Goal: Communication & Community: Answer question/provide support

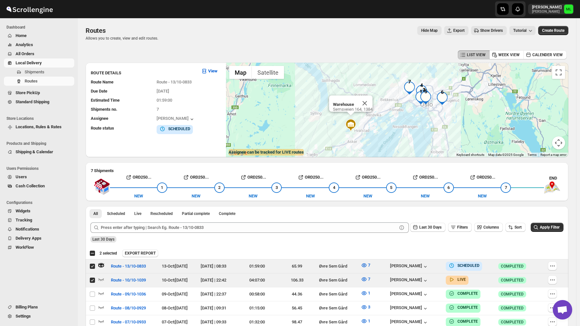
scroll to position [12, 0]
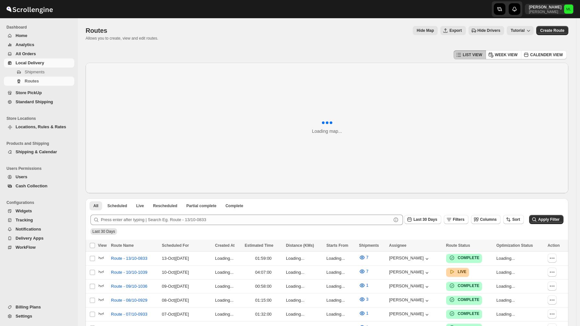
scroll to position [12, 0]
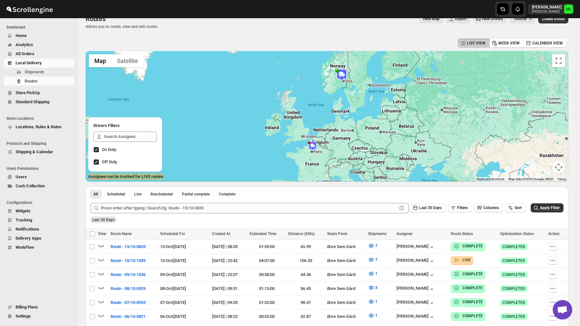
click at [35, 104] on span "Standard Shipping" at bounding box center [44, 102] width 57 height 6
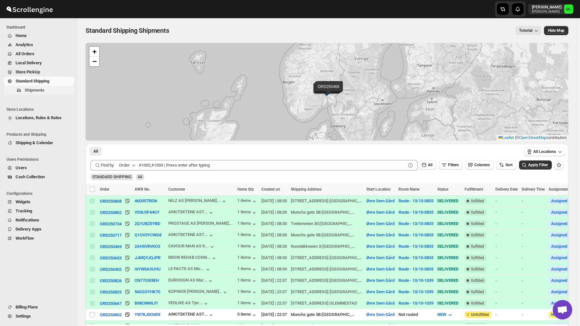
click at [34, 90] on span "Shipments" at bounding box center [35, 90] width 20 height 5
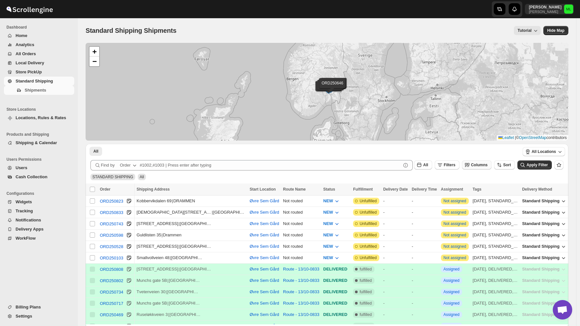
click at [485, 165] on span "Columns" at bounding box center [479, 165] width 17 height 5
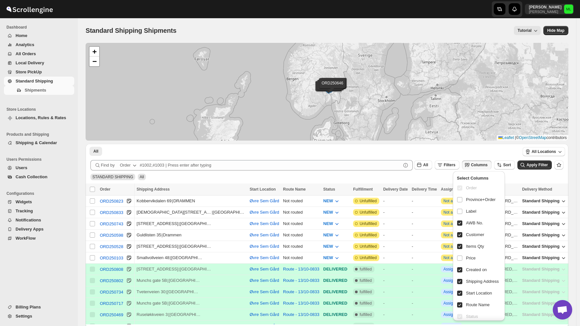
click at [412, 177] on div "STANDARD SHIPPING All" at bounding box center [326, 174] width 476 height 12
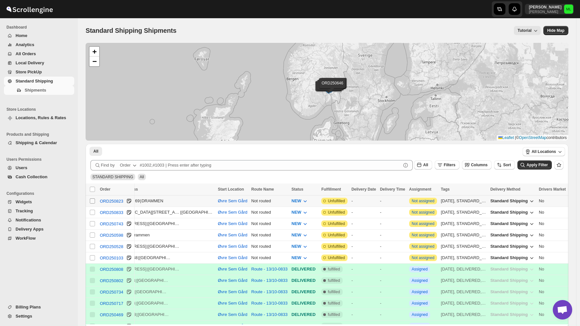
click at [93, 201] on input "Select shipment" at bounding box center [92, 200] width 5 height 5
checkbox input "true"
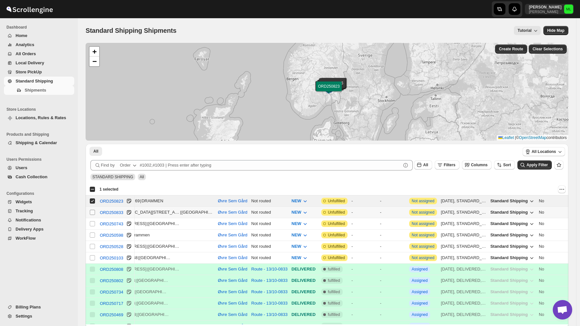
click at [93, 211] on input "Select shipment" at bounding box center [92, 212] width 5 height 5
checkbox input "true"
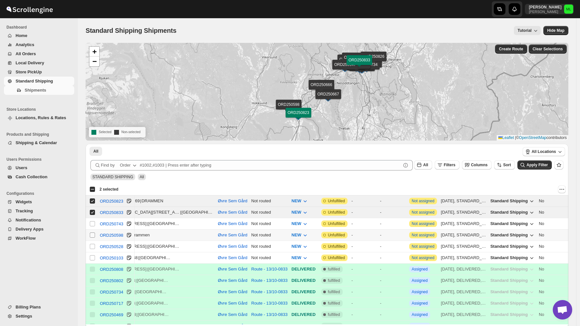
click at [92, 232] on span at bounding box center [93, 235] width 6 height 6
click at [92, 232] on input "Select shipment" at bounding box center [92, 234] width 5 height 5
click at [93, 237] on input "Select shipment" at bounding box center [92, 234] width 5 height 5
checkbox input "true"
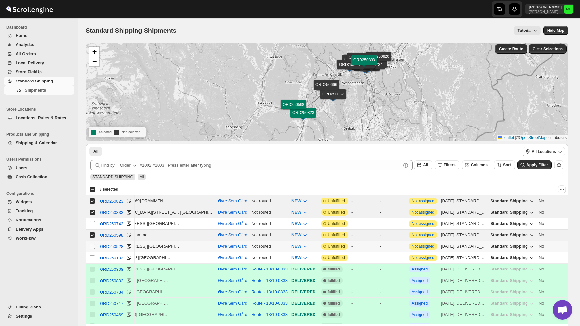
click at [92, 248] on input "Select shipment" at bounding box center [92, 246] width 5 height 5
checkbox input "true"
click at [92, 258] on input "Select shipment" at bounding box center [92, 257] width 5 height 5
checkbox input "true"
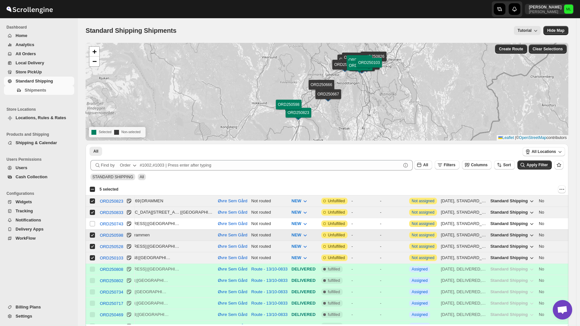
click at [93, 236] on input "Select shipment" at bounding box center [92, 234] width 5 height 5
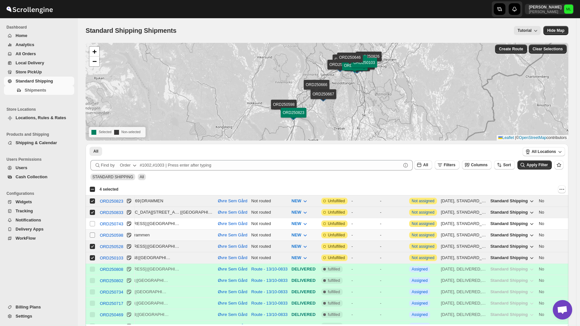
click at [93, 236] on input "Select shipment" at bounding box center [92, 234] width 5 height 5
checkbox input "true"
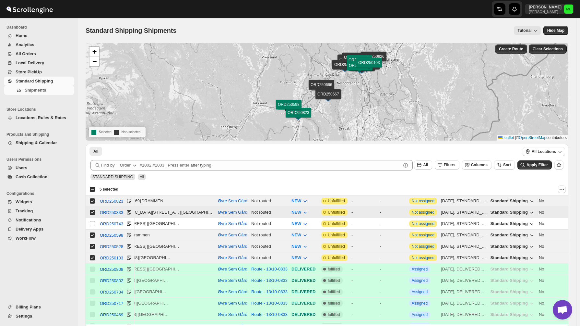
click at [93, 212] on input "Select shipment" at bounding box center [92, 212] width 5 height 5
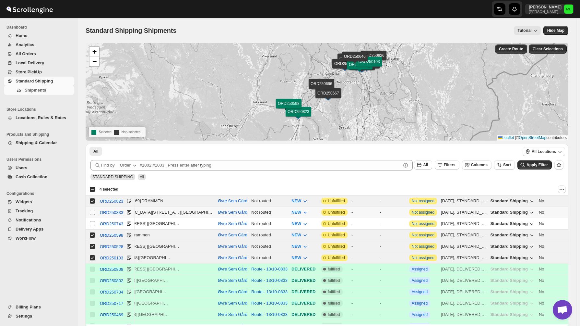
click at [93, 212] on input "Select shipment" at bounding box center [92, 212] width 5 height 5
checkbox input "true"
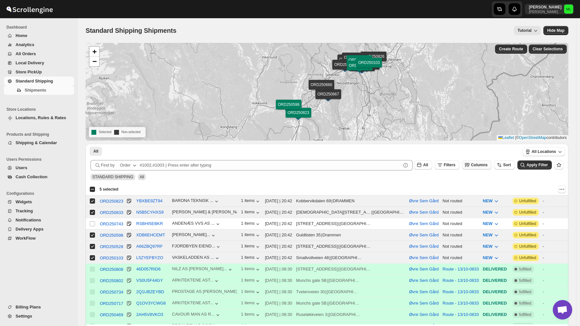
click at [482, 166] on span "Columns" at bounding box center [479, 165] width 17 height 5
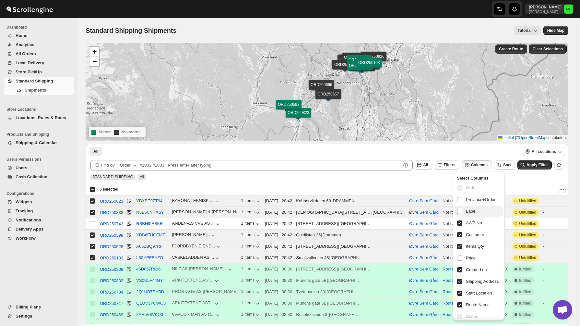
click at [462, 212] on input "checkbox" at bounding box center [459, 211] width 5 height 5
checkbox input "true"
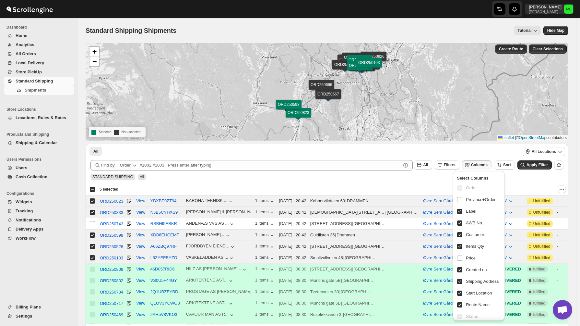
click at [439, 188] on div at bounding box center [345, 189] width 442 height 8
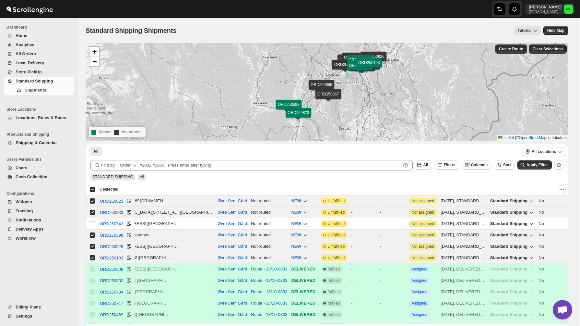
click at [478, 165] on span "Columns" at bounding box center [479, 165] width 17 height 5
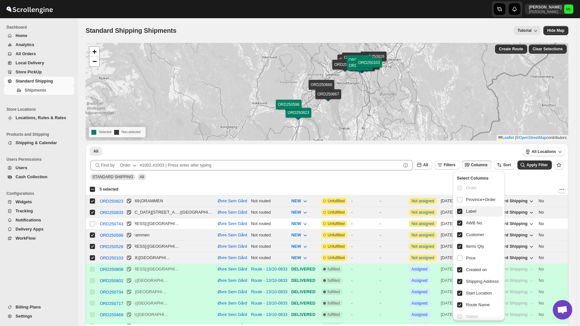
click at [459, 211] on input "checkbox" at bounding box center [459, 211] width 5 height 5
checkbox input "false"
click at [460, 201] on input "checkbox" at bounding box center [459, 199] width 5 height 5
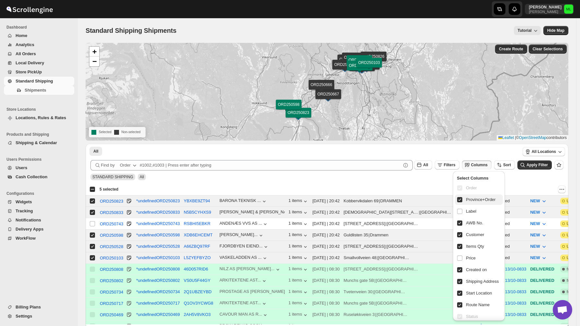
click at [460, 201] on input "checkbox" at bounding box center [459, 199] width 5 height 5
checkbox input "false"
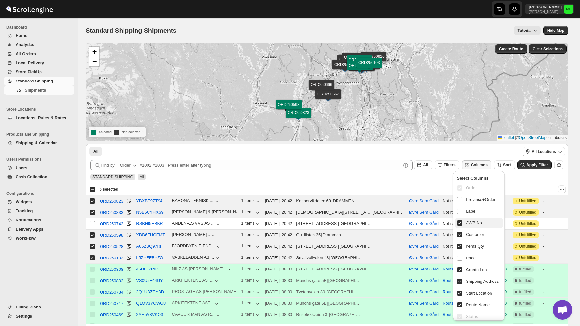
click at [459, 224] on input "checkbox" at bounding box center [459, 222] width 5 height 5
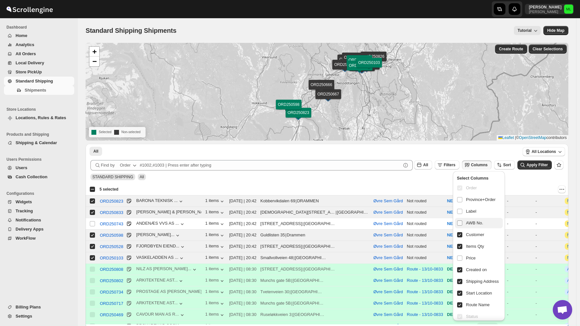
click at [459, 224] on input "checkbox" at bounding box center [459, 222] width 5 height 5
checkbox input "true"
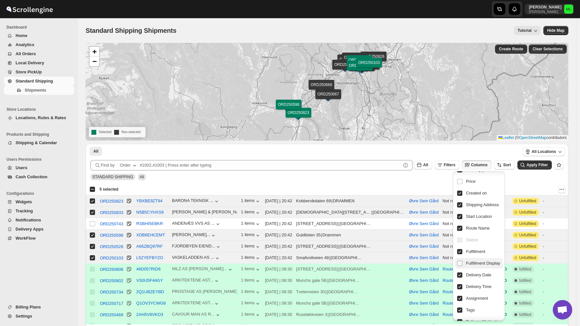
click at [461, 263] on input "checkbox" at bounding box center [459, 262] width 5 height 5
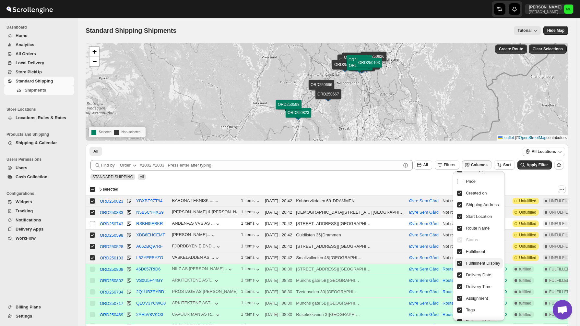
click at [461, 263] on input "checkbox" at bounding box center [459, 262] width 5 height 5
checkbox input "false"
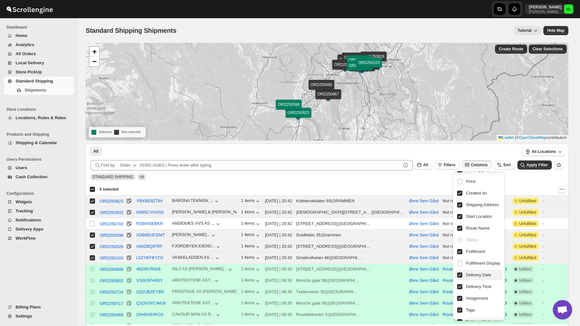
click at [461, 273] on input "checkbox" at bounding box center [459, 274] width 5 height 5
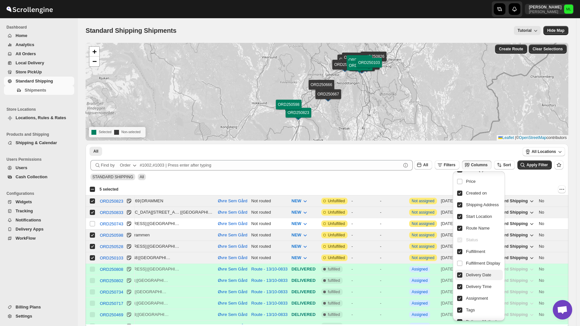
click at [460, 275] on input "checkbox" at bounding box center [459, 274] width 5 height 5
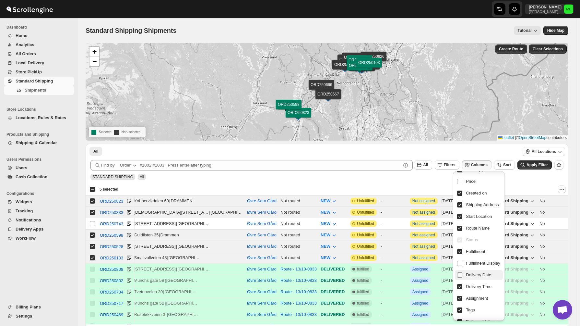
click at [460, 275] on input "checkbox" at bounding box center [459, 274] width 5 height 5
checkbox input "true"
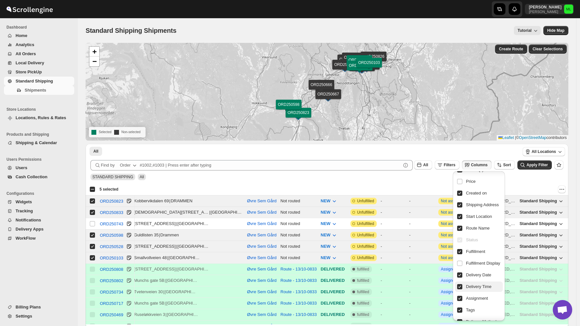
click at [460, 284] on input "checkbox" at bounding box center [459, 286] width 5 height 5
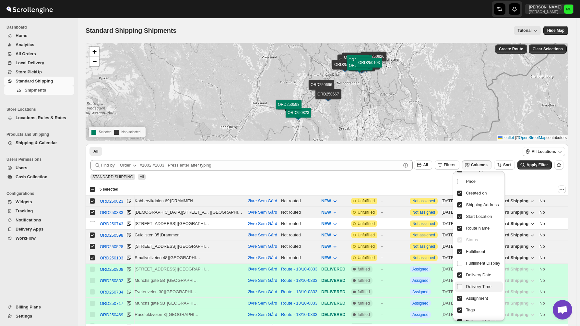
click at [460, 284] on input "checkbox" at bounding box center [459, 286] width 5 height 5
checkbox input "true"
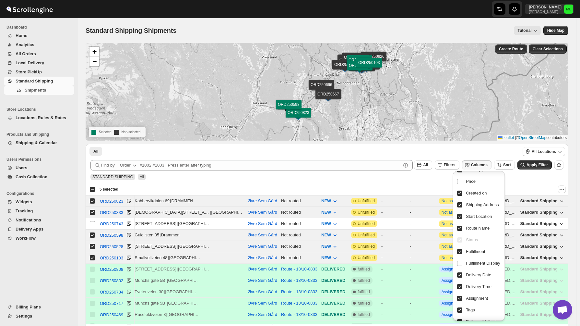
click at [526, 185] on div at bounding box center [345, 189] width 442 height 8
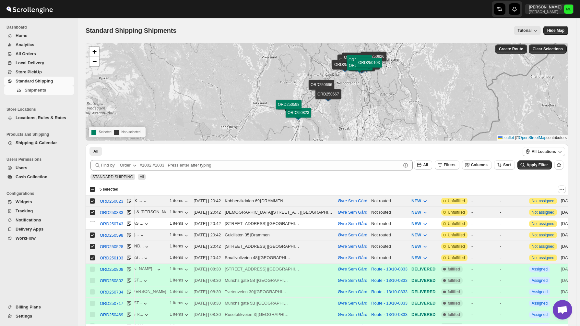
click at [516, 54] on div "Create Route Clear Selections" at bounding box center [531, 49] width 75 height 12
click at [516, 48] on span "Create Route" at bounding box center [511, 48] width 24 height 5
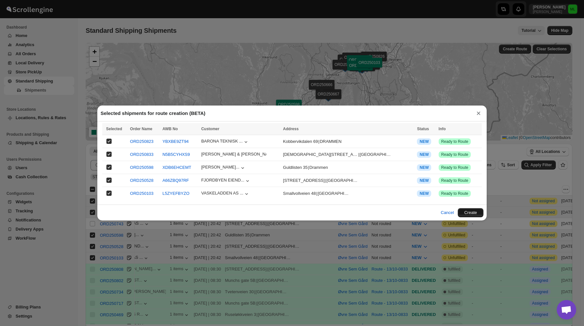
click at [467, 213] on button "Create" at bounding box center [471, 212] width 26 height 9
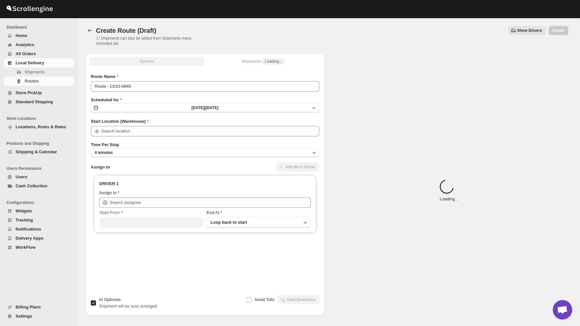
type input "Øvre Sem Gård"
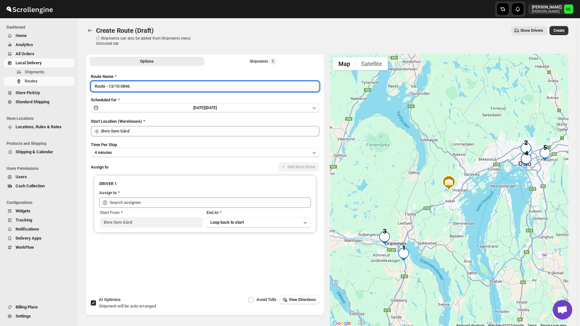
click at [148, 87] on input "Route - 13/10-0846" at bounding box center [205, 86] width 229 height 10
click at [116, 86] on input "Route - 13/10-0846" at bounding box center [205, 86] width 229 height 10
type input "Route - 14/10-0846"
click at [125, 107] on button "Mon Oct 13 2025 | Today" at bounding box center [205, 107] width 229 height 9
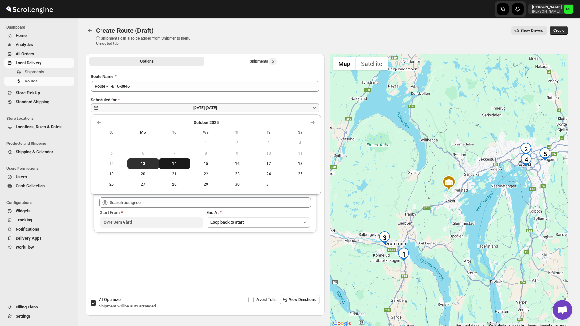
click at [171, 166] on span "14" at bounding box center [175, 163] width 26 height 5
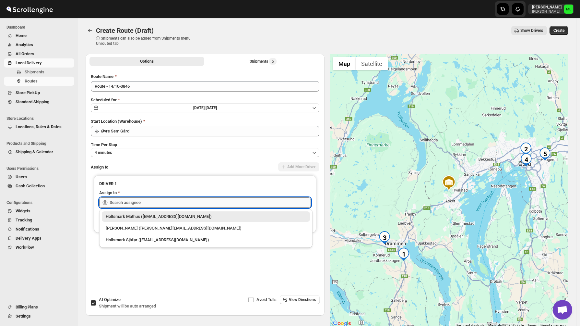
click at [135, 203] on input "text" at bounding box center [210, 202] width 201 height 10
click at [136, 228] on div "Michael Lunga (michael@holtsmat.no)" at bounding box center [206, 228] width 200 height 6
type input "Michael Lunga (michael@holtsmat.no)"
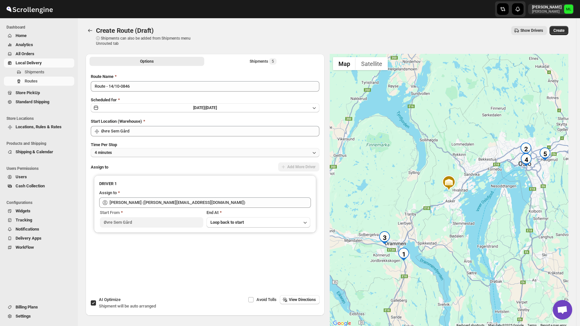
click at [138, 154] on button "4 minutes" at bounding box center [205, 152] width 229 height 9
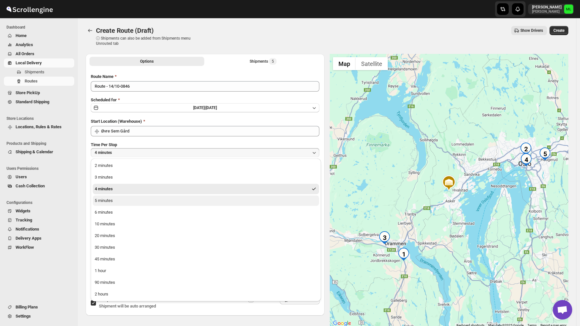
click at [133, 203] on button "5 minutes" at bounding box center [206, 200] width 226 height 10
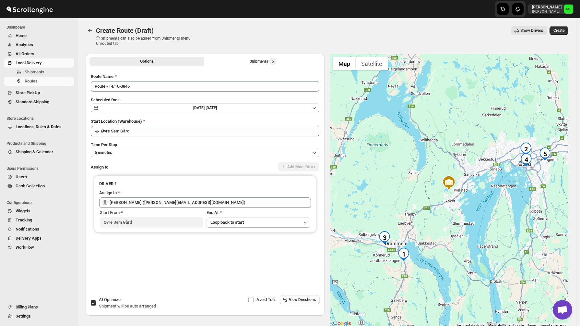
click at [287, 298] on icon "button" at bounding box center [285, 299] width 6 height 6
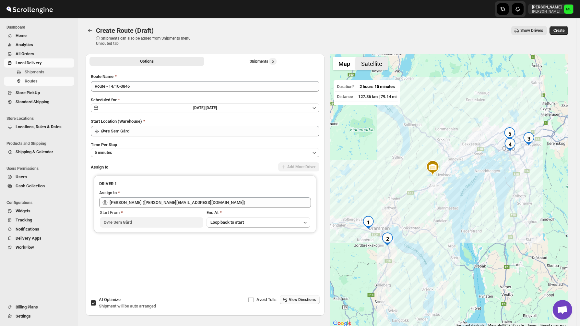
click at [369, 63] on button "Satellite" at bounding box center [372, 63] width 32 height 13
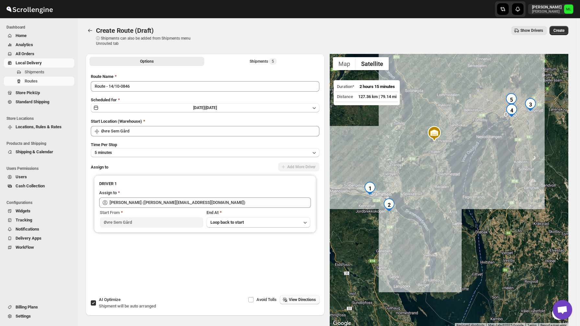
drag, startPoint x: 452, startPoint y: 188, endPoint x: 453, endPoint y: 154, distance: 34.1
click at [453, 154] on div at bounding box center [449, 190] width 239 height 273
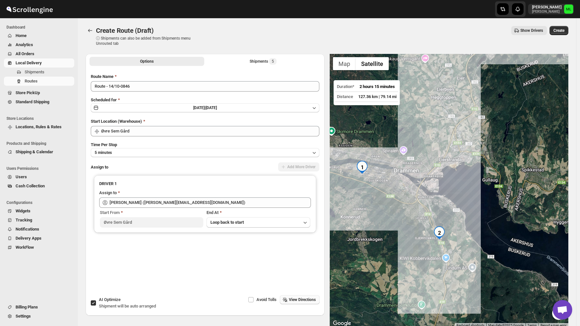
drag, startPoint x: 387, startPoint y: 202, endPoint x: 426, endPoint y: 202, distance: 38.9
click at [426, 202] on div at bounding box center [449, 190] width 239 height 273
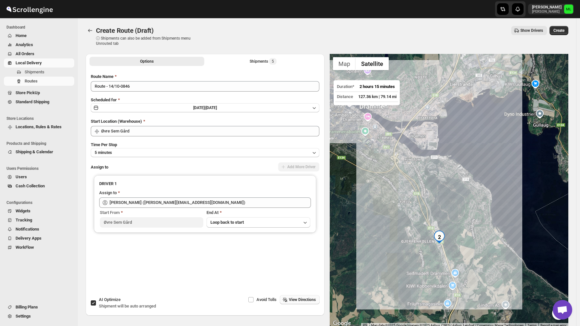
drag, startPoint x: 426, startPoint y: 202, endPoint x: 405, endPoint y: 169, distance: 38.9
click at [405, 169] on div at bounding box center [449, 190] width 239 height 273
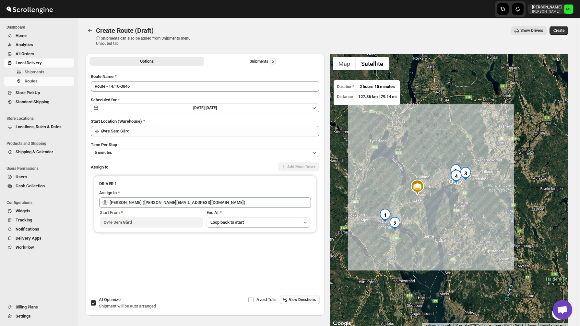
drag, startPoint x: 479, startPoint y: 128, endPoint x: 474, endPoint y: 187, distance: 58.6
click at [474, 187] on div at bounding box center [449, 190] width 239 height 273
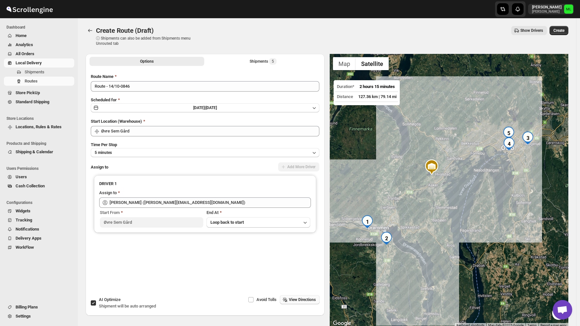
drag, startPoint x: 446, startPoint y: 205, endPoint x: 477, endPoint y: 192, distance: 33.3
click at [477, 192] on div at bounding box center [449, 190] width 239 height 273
click at [561, 32] on span "Create" at bounding box center [559, 30] width 11 height 5
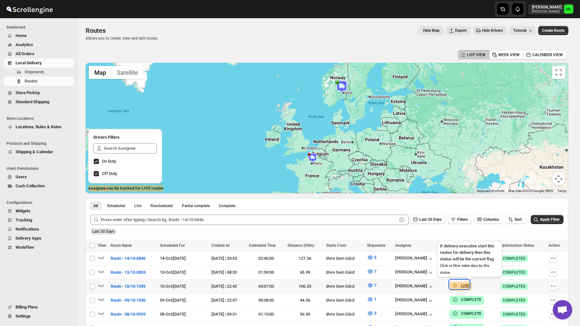
click at [470, 285] on b "LIVE" at bounding box center [465, 285] width 8 height 5
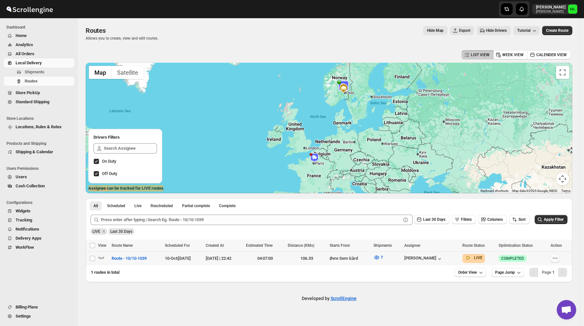
click at [556, 258] on icon "button" at bounding box center [555, 258] width 6 height 6
checkbox input "true"
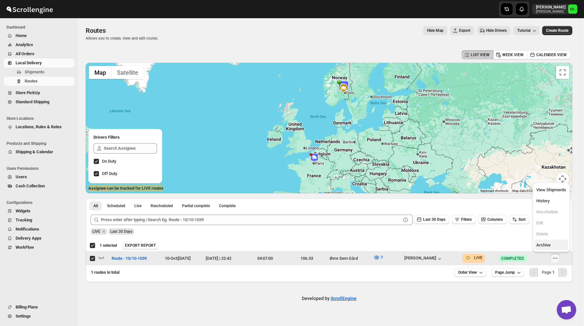
click at [550, 243] on span "Archive" at bounding box center [543, 244] width 14 height 5
checkbox input "false"
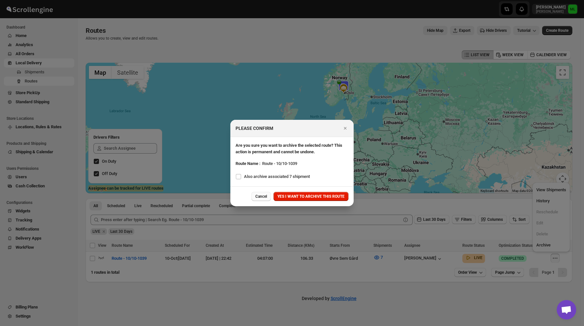
click at [255, 197] on span "Cancel" at bounding box center [261, 196] width 12 height 5
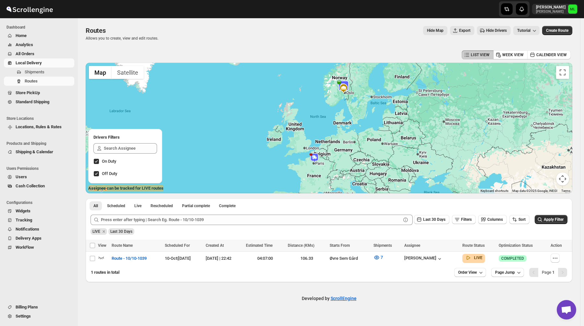
click at [170, 295] on div "Developed by ScrollEngine" at bounding box center [329, 298] width 502 height 32
click at [43, 72] on span "Shipments" at bounding box center [35, 71] width 20 height 5
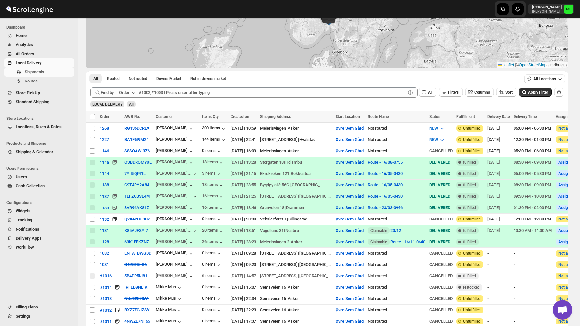
scroll to position [79, 0]
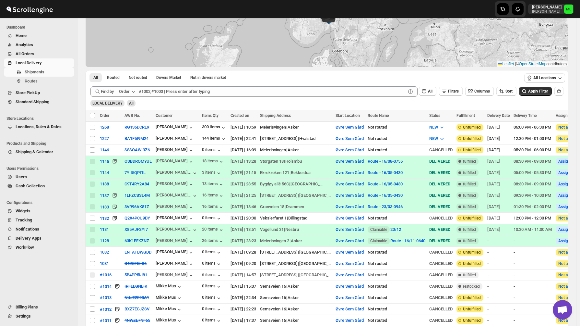
click at [33, 93] on span "Store PickUp" at bounding box center [28, 92] width 24 height 5
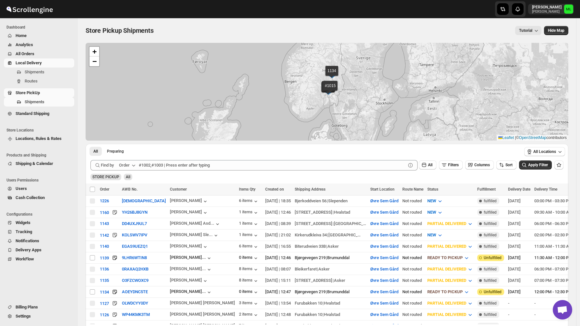
click at [31, 63] on span "Local Delivery" at bounding box center [29, 62] width 26 height 5
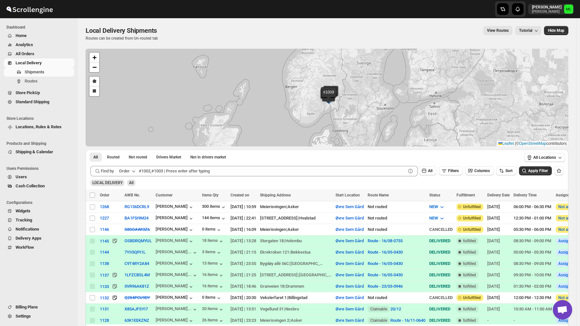
click at [30, 101] on span "Standard Shipping" at bounding box center [33, 101] width 34 height 5
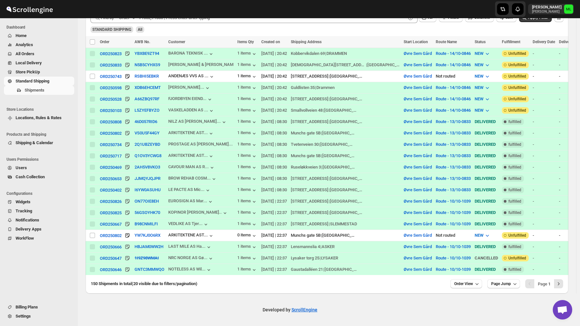
scroll to position [153, 0]
click at [562, 284] on icon "Next" at bounding box center [559, 283] width 6 height 6
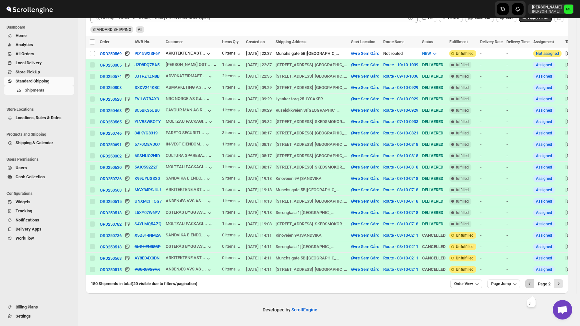
click at [533, 283] on icon "Previous" at bounding box center [530, 283] width 6 height 6
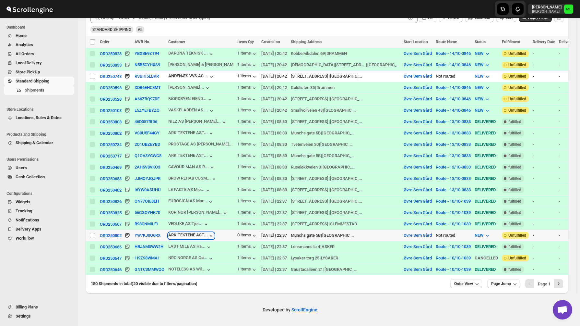
click at [214, 232] on icon "button" at bounding box center [211, 235] width 6 height 6
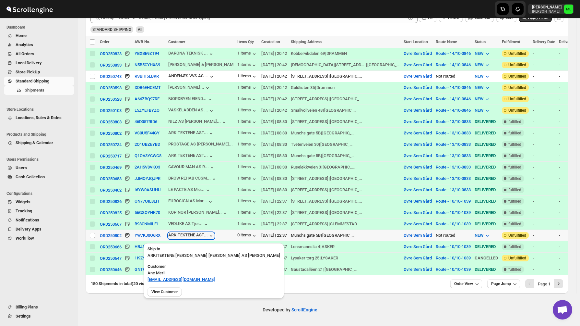
click at [214, 232] on icon "button" at bounding box center [211, 235] width 6 height 6
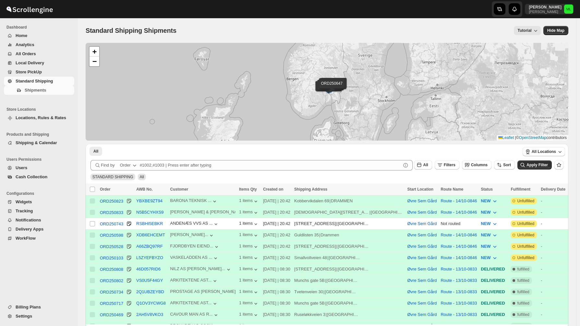
scroll to position [153, 0]
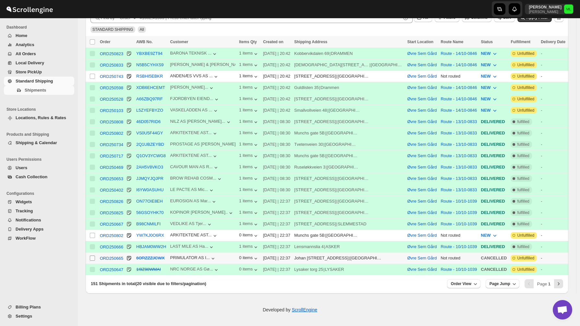
click at [95, 255] on span at bounding box center [93, 258] width 6 height 6
click at [95, 255] on input "Select shipment" at bounding box center [92, 257] width 5 height 5
checkbox input "false"
click at [91, 233] on input "Select shipment" at bounding box center [92, 235] width 5 height 5
checkbox input "true"
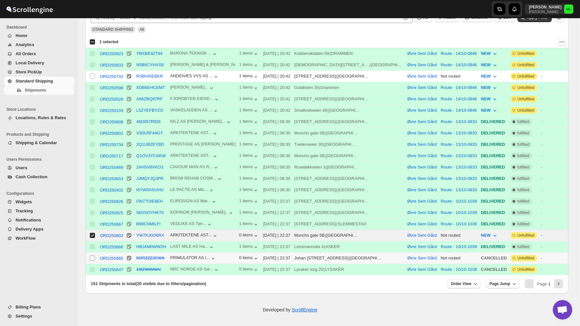
click at [93, 255] on input "Select shipment" at bounding box center [92, 257] width 5 height 5
checkbox input "true"
click at [562, 286] on icon "Next" at bounding box center [559, 283] width 6 height 6
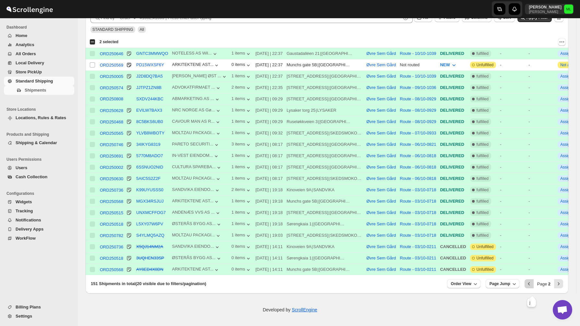
click at [533, 285] on icon "Previous" at bounding box center [529, 283] width 6 height 6
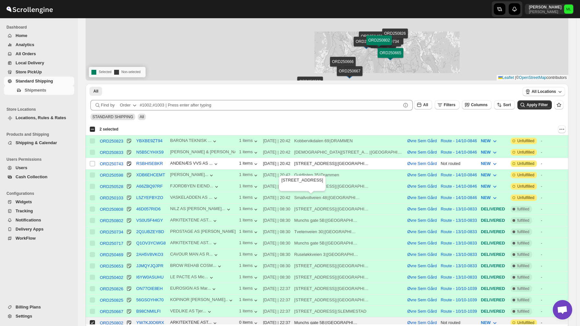
scroll to position [84, 0]
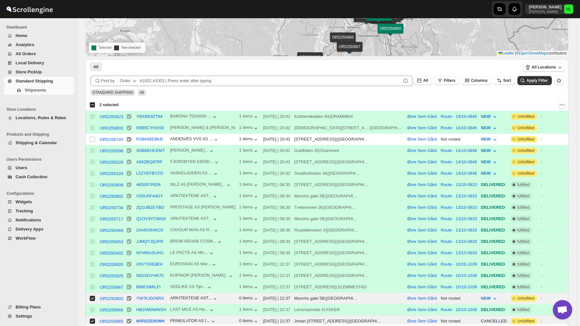
click at [271, 99] on div "Select all 3 shipments 2 selected" at bounding box center [327, 105] width 483 height 12
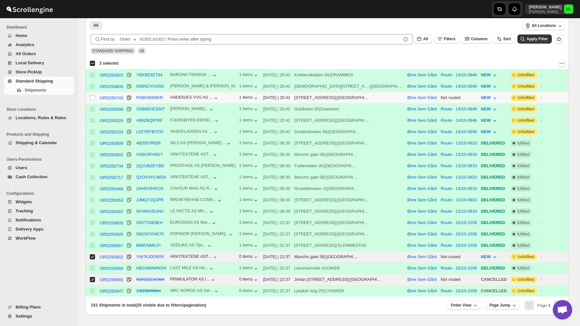
scroll to position [147, 0]
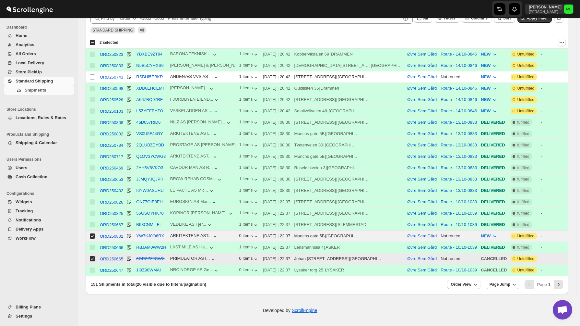
click at [93, 261] on input "Select shipment" at bounding box center [92, 258] width 5 height 5
checkbox input "false"
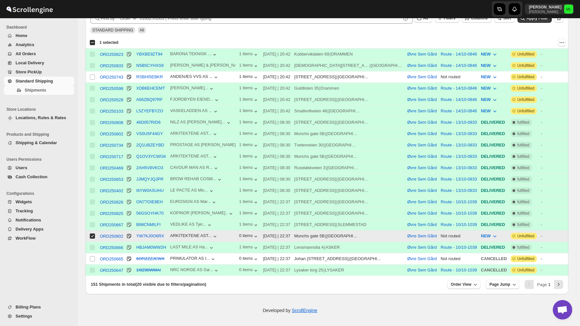
click at [93, 238] on input "Select shipment" at bounding box center [92, 235] width 5 height 5
checkbox input "false"
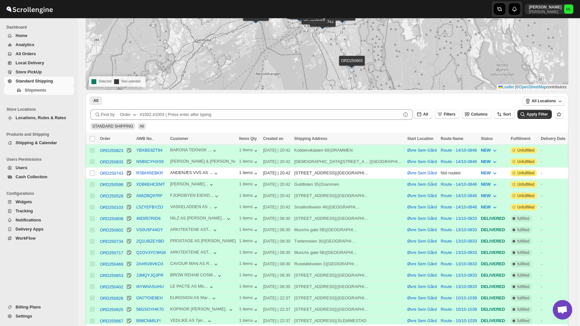
scroll to position [0, 0]
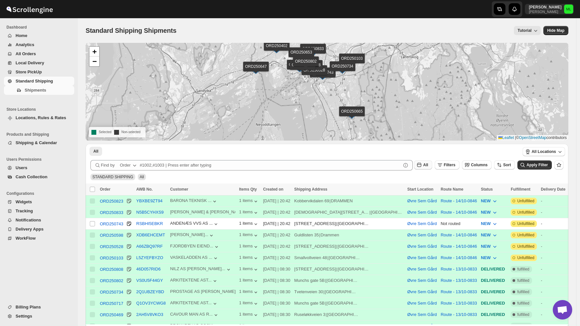
click at [423, 166] on icon "button" at bounding box center [419, 165] width 6 height 6
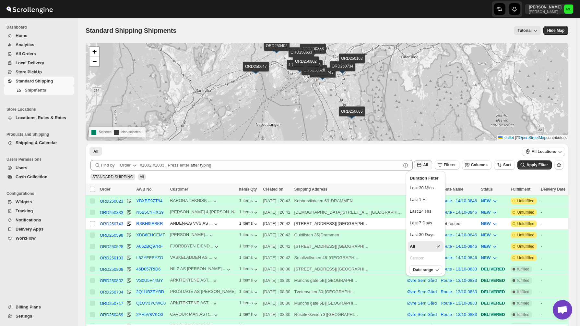
click at [367, 139] on div "ORD250823 ORD250833 ORD250743 ORD250598 ORD250528 ORD250103 ORD250808 ORD250802…" at bounding box center [327, 92] width 483 height 98
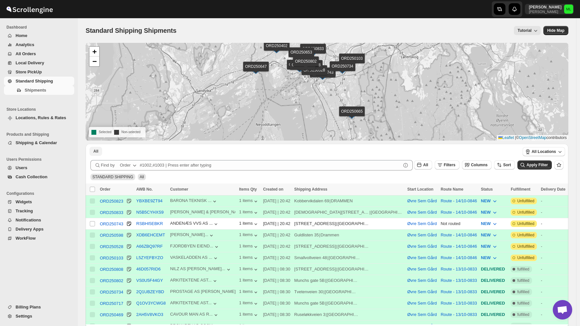
click at [101, 153] on button "All" at bounding box center [96, 151] width 13 height 9
click at [98, 152] on span "All" at bounding box center [95, 151] width 5 height 5
click at [115, 151] on ul "All More Filters" at bounding box center [302, 150] width 429 height 9
click at [44, 90] on span "Shipments" at bounding box center [35, 90] width 21 height 5
click at [141, 177] on span "All" at bounding box center [142, 177] width 4 height 5
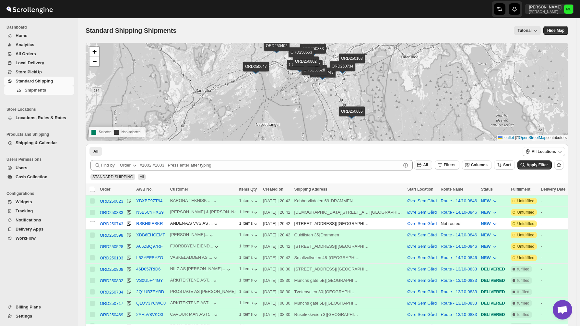
click at [427, 166] on span "All" at bounding box center [425, 165] width 5 height 5
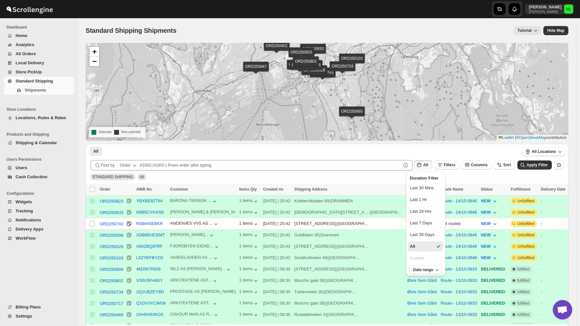
click at [443, 157] on div "All More Filters All More Filters" at bounding box center [303, 151] width 434 height 14
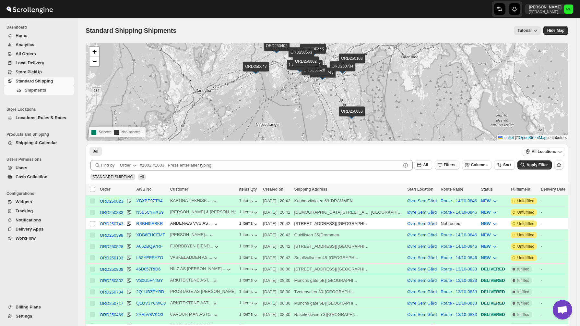
click at [447, 164] on span "Filters" at bounding box center [450, 165] width 12 height 5
click at [475, 166] on span "Columns" at bounding box center [479, 165] width 17 height 5
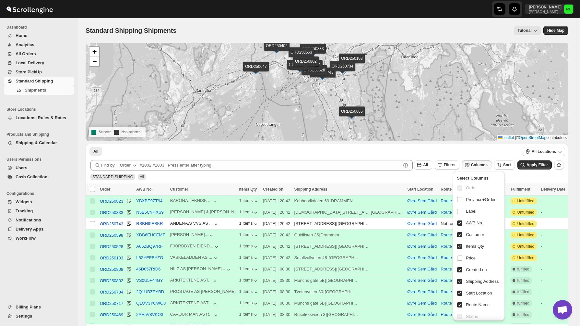
click at [475, 166] on span "Columns" at bounding box center [479, 165] width 17 height 5
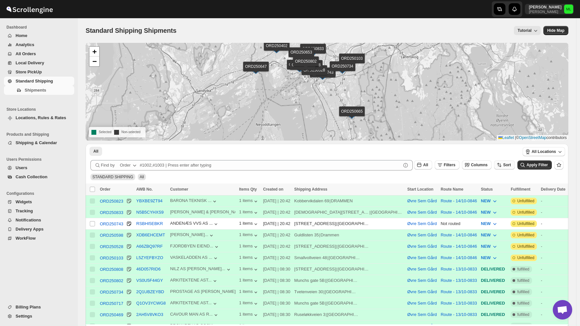
click at [507, 167] on span "Sort" at bounding box center [507, 165] width 8 height 5
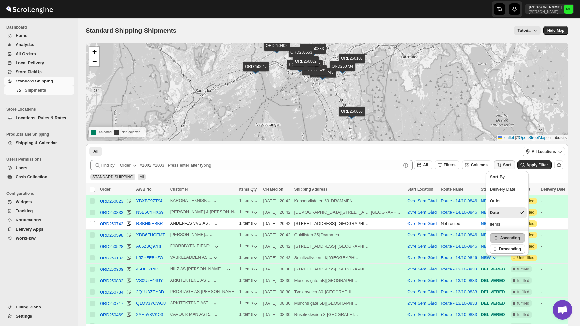
click at [505, 148] on ul "All More Filters" at bounding box center [302, 150] width 429 height 9
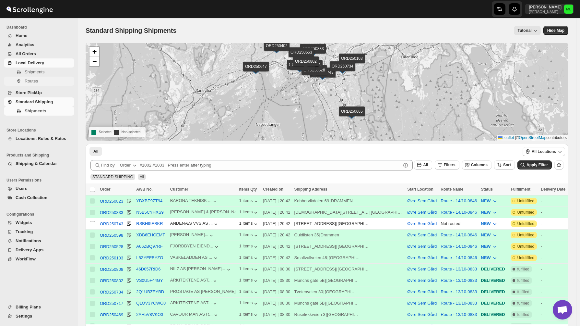
click at [26, 80] on span "Routes" at bounding box center [31, 81] width 13 height 5
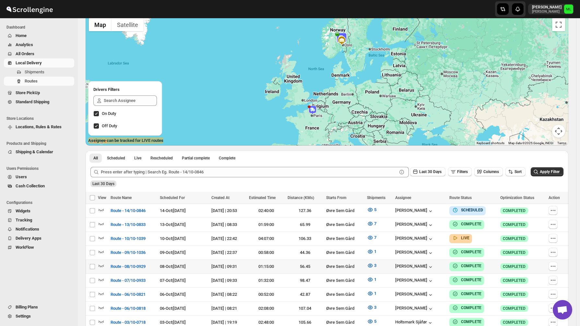
scroll to position [73, 0]
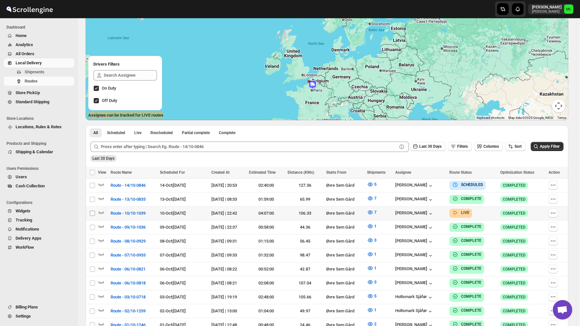
click at [93, 213] on input "Select route" at bounding box center [92, 213] width 5 height 5
checkbox input "true"
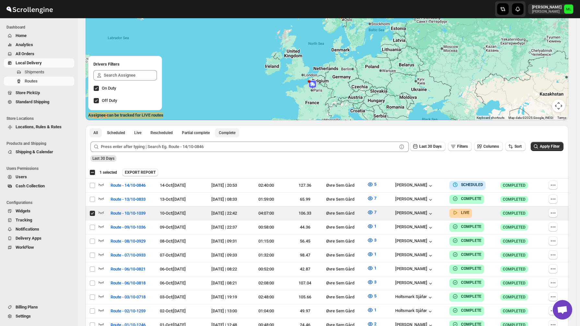
click at [228, 134] on span "Complete" at bounding box center [227, 132] width 17 height 5
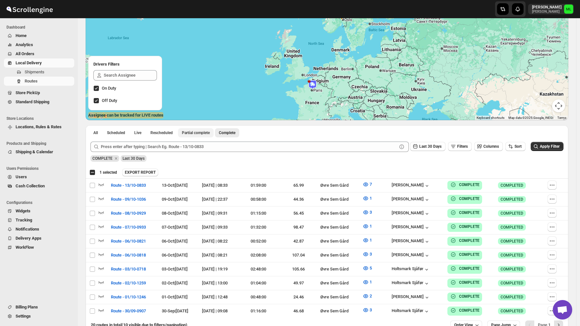
click at [194, 134] on span "Partial complete" at bounding box center [196, 132] width 28 height 5
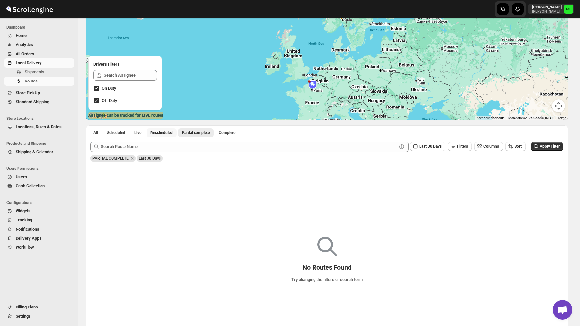
click at [157, 133] on span "Rescheduled" at bounding box center [162, 132] width 22 height 5
click at [137, 135] on span "Live" at bounding box center [137, 132] width 7 height 5
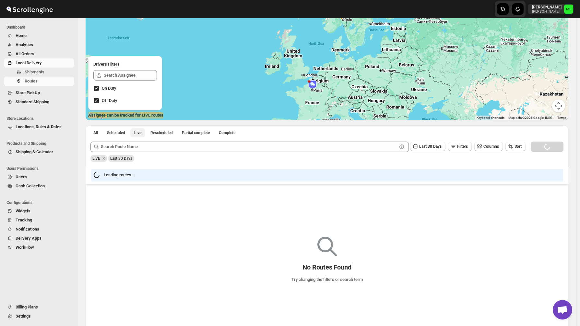
scroll to position [0, 0]
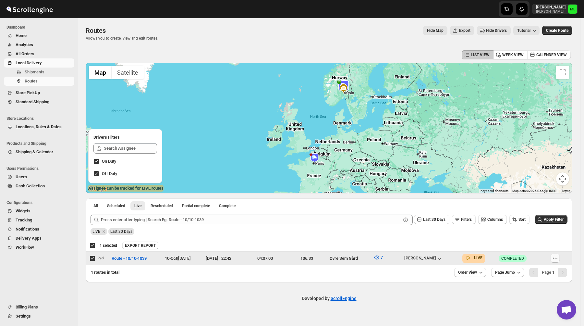
click at [556, 259] on icon "button" at bounding box center [555, 258] width 6 height 6
checkbox input "false"
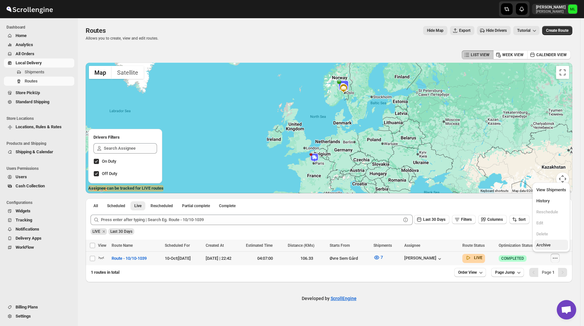
click at [545, 243] on span "Archive" at bounding box center [543, 244] width 14 height 5
checkbox input "true"
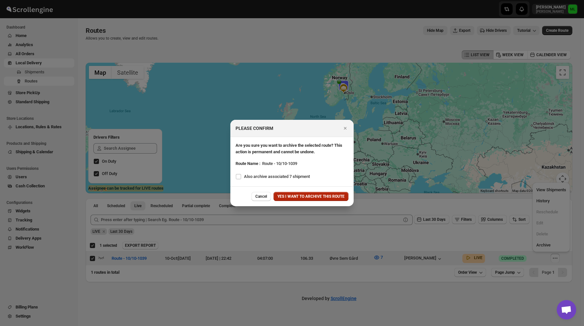
click at [284, 196] on span "YES I WANT TO ARCHIVE THIS ROUTE" at bounding box center [310, 196] width 67 height 5
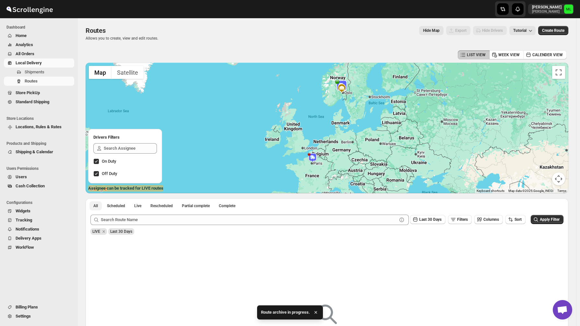
click at [96, 208] on span "All" at bounding box center [95, 205] width 5 height 5
click at [119, 206] on span "Scheduled" at bounding box center [116, 205] width 18 height 5
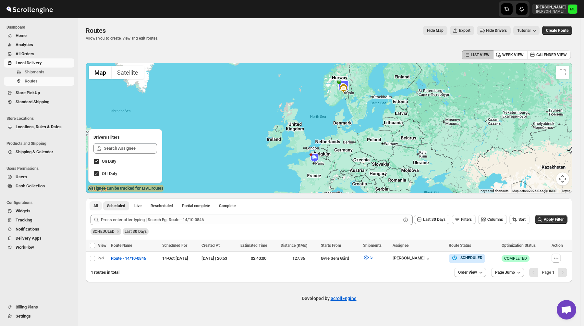
click at [100, 206] on button "All" at bounding box center [96, 205] width 12 height 9
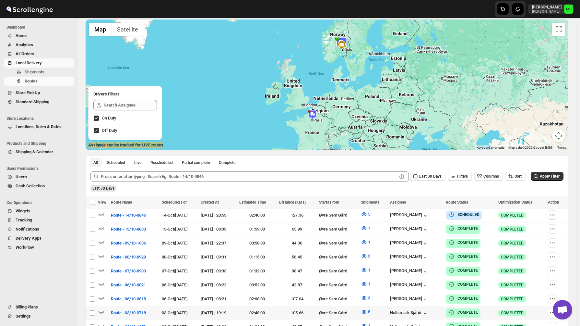
scroll to position [83, 0]
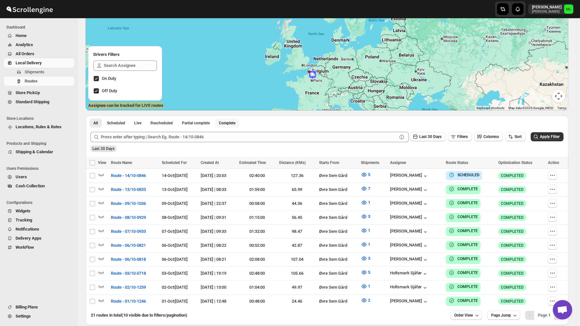
click at [232, 119] on button "Complete" at bounding box center [227, 122] width 24 height 9
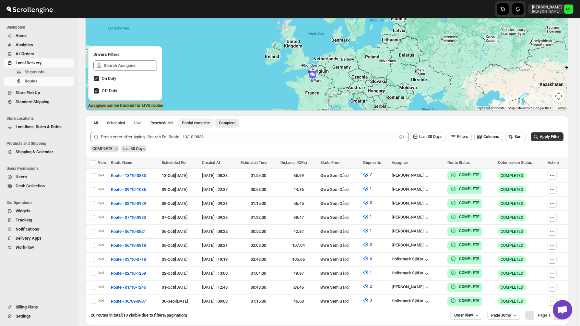
click at [210, 124] on span "Partial complete" at bounding box center [196, 122] width 28 height 5
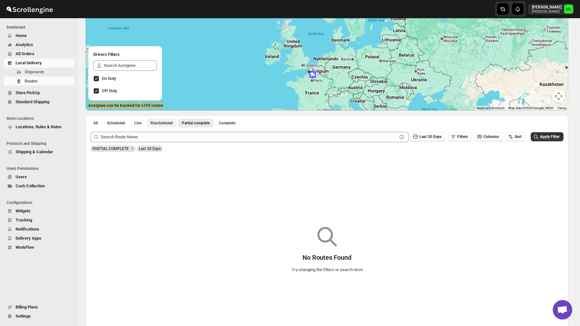
click at [169, 123] on span "Rescheduled" at bounding box center [162, 122] width 22 height 5
click at [141, 124] on span "Live" at bounding box center [137, 122] width 7 height 5
click at [118, 125] on span "Scheduled" at bounding box center [116, 122] width 18 height 5
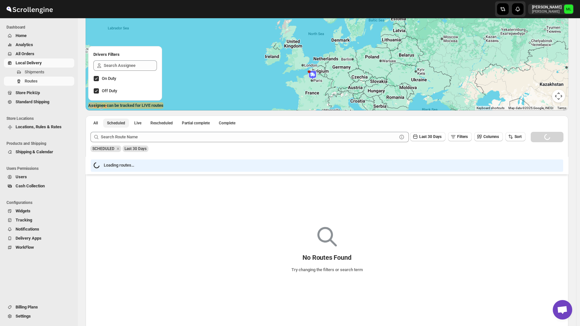
scroll to position [0, 0]
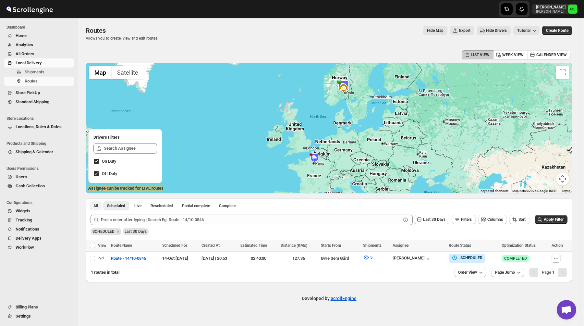
click at [101, 206] on button "All" at bounding box center [96, 205] width 12 height 9
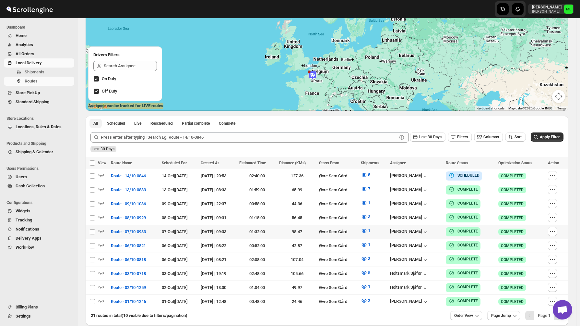
scroll to position [111, 0]
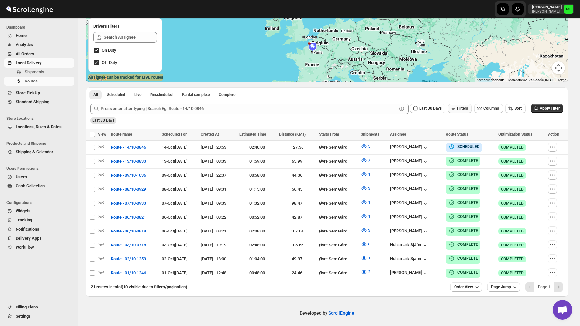
click at [466, 107] on span "Filters" at bounding box center [462, 108] width 11 height 5
click at [512, 125] on div "Submit Last 30 Days Filters Columns Sort Apply Filter Last 30 Days" at bounding box center [327, 114] width 483 height 30
click at [497, 115] on div "Last 30 Days" at bounding box center [326, 118] width 475 height 11
click at [519, 98] on div "All Scheduled Live Rescheduled Partial complete Complete More views All Schedul…" at bounding box center [327, 92] width 483 height 11
click at [467, 122] on icon at bounding box center [467, 122] width 3 height 3
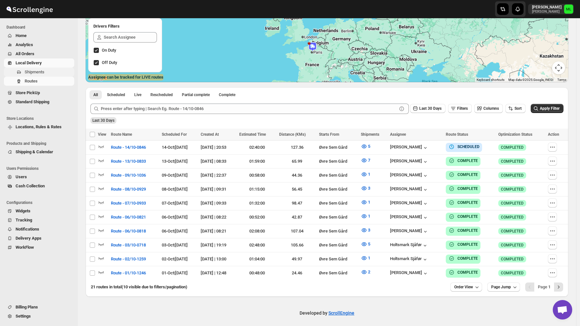
click at [39, 74] on span "Shipments" at bounding box center [35, 71] width 20 height 5
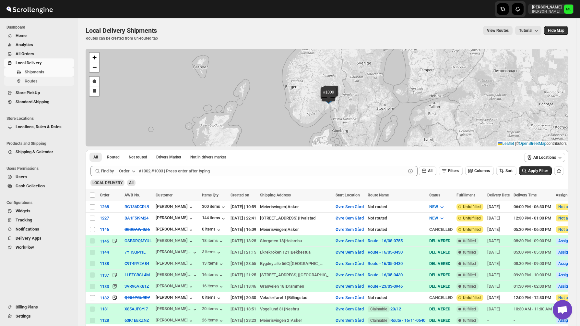
click at [35, 80] on span "Routes" at bounding box center [31, 81] width 13 height 5
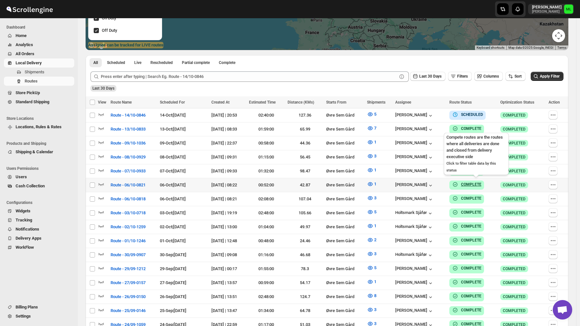
scroll to position [127, 0]
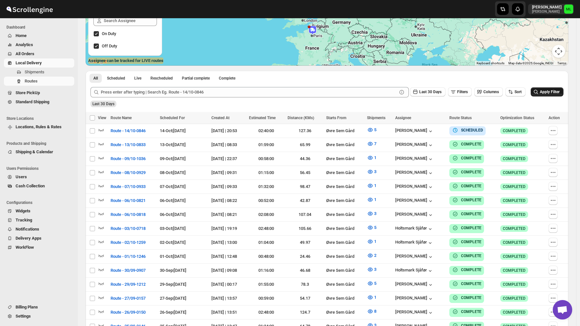
click at [546, 95] on button "Apply Filter" at bounding box center [547, 91] width 33 height 9
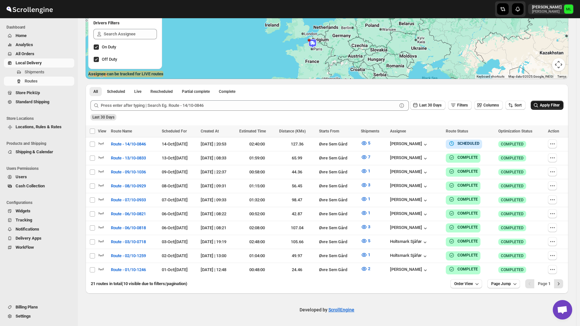
scroll to position [111, 0]
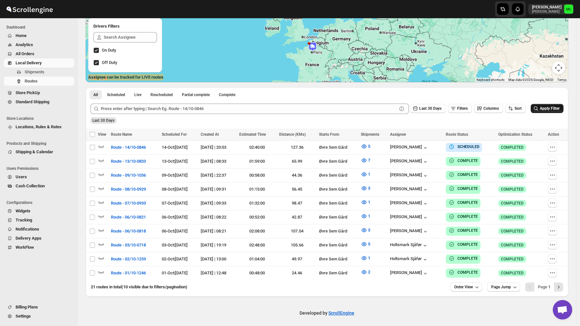
click at [547, 110] on span "Apply Filter" at bounding box center [550, 108] width 20 height 5
click at [520, 111] on button "Sort" at bounding box center [516, 108] width 20 height 9
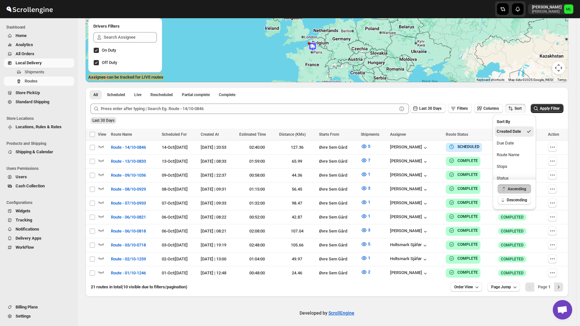
click at [384, 119] on div "Last 30 Days" at bounding box center [326, 118] width 475 height 11
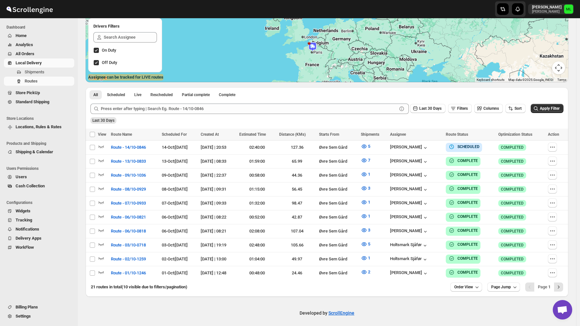
click at [330, 102] on div "Last 30 Days Filters Columns Sort Apply Filter" at bounding box center [324, 106] width 478 height 16
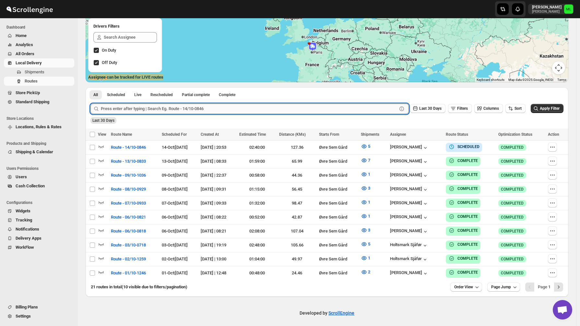
click at [329, 106] on input "text" at bounding box center [249, 108] width 296 height 10
click at [91, 87] on button "Submit" at bounding box center [100, 90] width 18 height 7
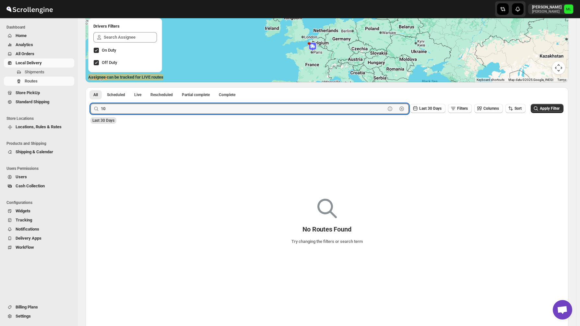
type input "1"
click at [367, 92] on div "All Scheduled Live Rescheduled Partial complete Complete More views All Schedul…" at bounding box center [327, 92] width 483 height 11
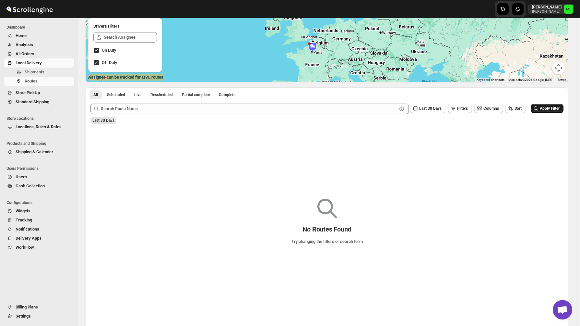
click at [539, 106] on icon "submit" at bounding box center [536, 108] width 6 height 6
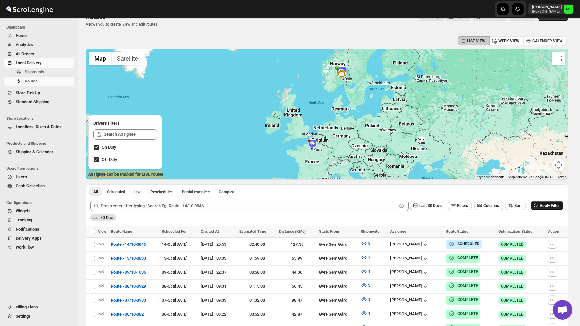
scroll to position [0, 0]
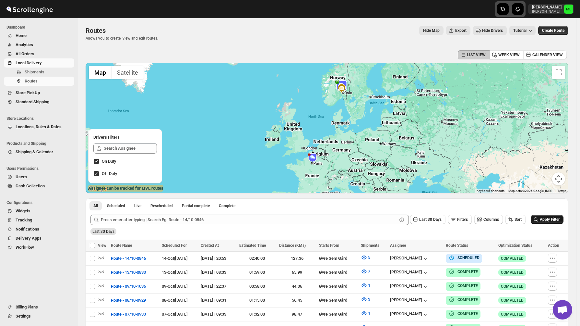
click at [503, 10] on icon "button" at bounding box center [502, 9] width 3 height 4
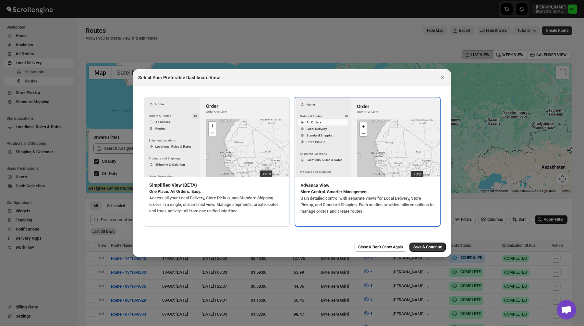
click at [464, 61] on div at bounding box center [292, 163] width 584 height 326
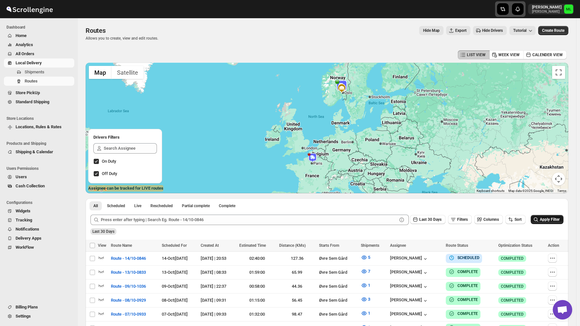
click at [524, 9] on div "button" at bounding box center [518, 9] width 12 height 12
click at [521, 7] on icon "button" at bounding box center [518, 9] width 6 height 6
click at [545, 12] on p "[PERSON_NAME]" at bounding box center [547, 12] width 30 height 4
click at [550, 46] on span "Support" at bounding box center [561, 49] width 26 height 6
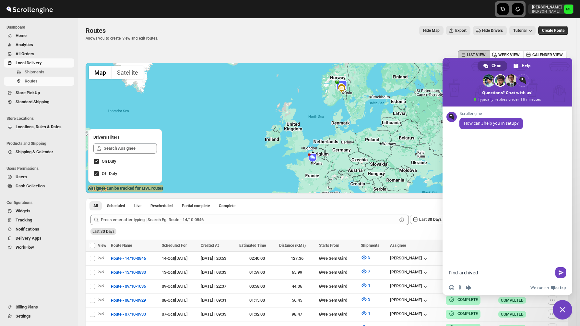
click at [466, 274] on textarea "Find archived" at bounding box center [500, 273] width 103 height 6
type textarea "Find archived routes"
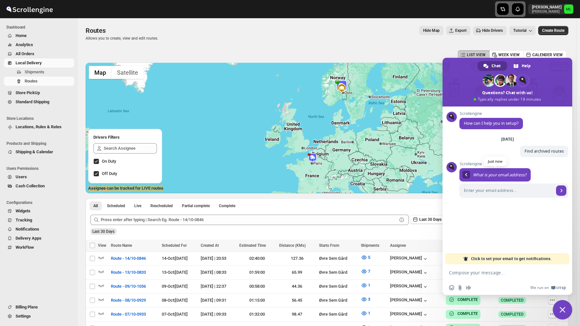
click at [467, 176] on div "Return to message" at bounding box center [467, 175] width 8 height 8
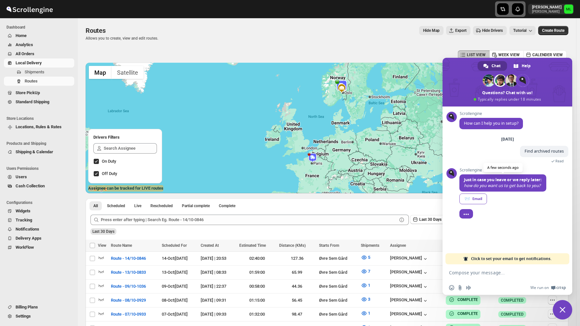
click at [489, 260] on span "Click to set your email to get notifications." at bounding box center [511, 258] width 80 height 11
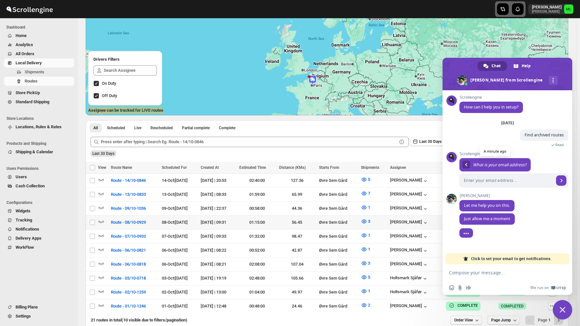
scroll to position [96, 0]
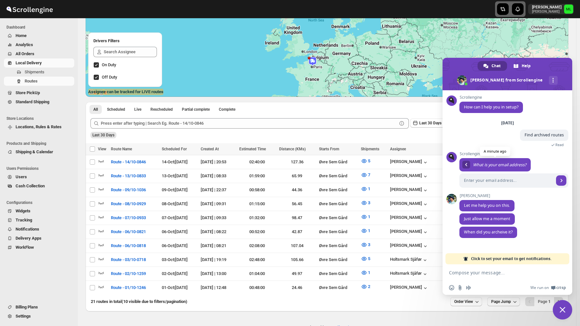
click at [485, 272] on textarea "Compose your message..." at bounding box center [500, 273] width 103 height 6
type textarea "just a couple of minutes ago"
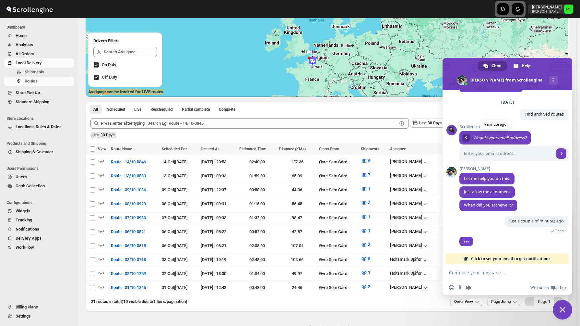
scroll to position [31, 0]
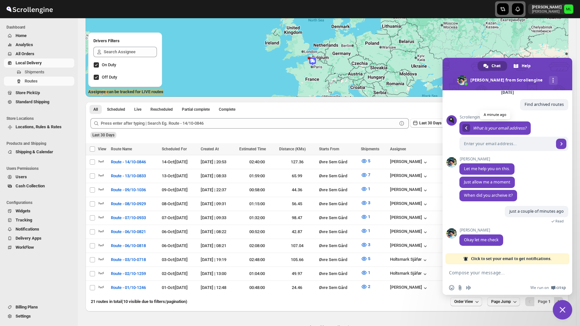
click at [401, 114] on div "Last 30 Days Filters Columns Sort Apply Filter" at bounding box center [324, 121] width 478 height 16
drag, startPoint x: 545, startPoint y: 66, endPoint x: 548, endPoint y: 114, distance: 48.4
click at [548, 114] on div "Chat Help Sharma from Scrollengine More channels Scrollengine How can I help yo…" at bounding box center [508, 176] width 130 height 237
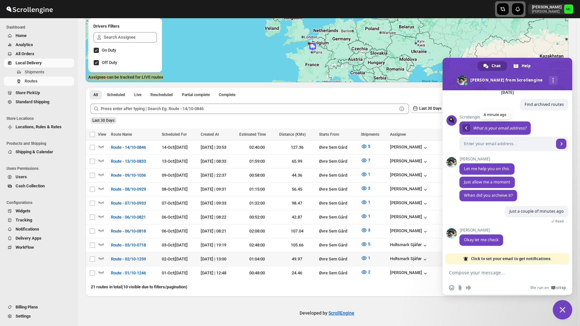
scroll to position [0, 0]
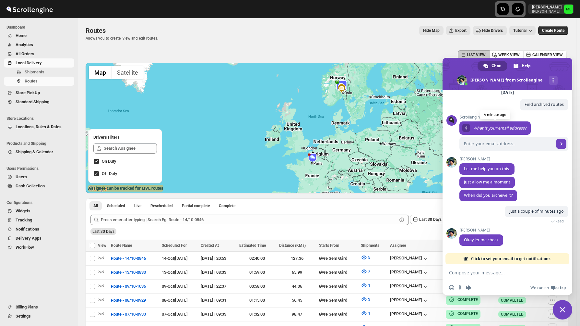
click at [472, 273] on textarea "Compose your message..." at bounding box center [500, 273] width 103 height 6
type textarea "D"
paste textarea "Will they disappear completely?"
click at [463, 273] on textarea "Will they disappear completely?" at bounding box center [500, 273] width 103 height 6
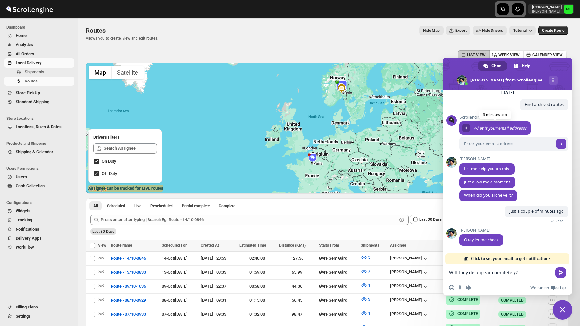
click at [463, 273] on textarea "Will they disappear completely?" at bounding box center [500, 273] width 103 height 6
paste textarea "Or can they be found again?"
type textarea "Will they disappear completely? Or can they be found again?"
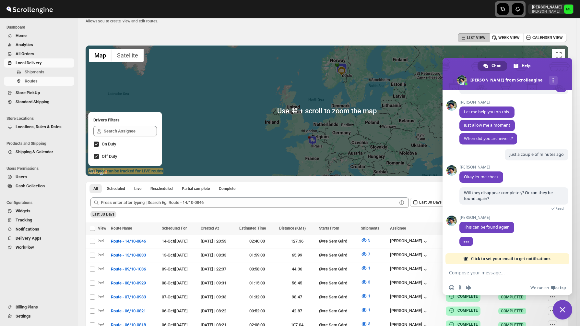
scroll to position [16, 0]
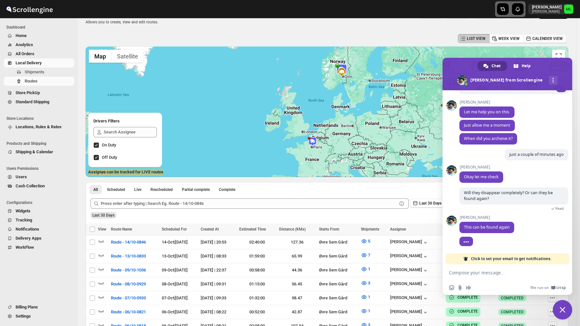
click at [537, 37] on span "CALENDER VIEW" at bounding box center [548, 38] width 30 height 5
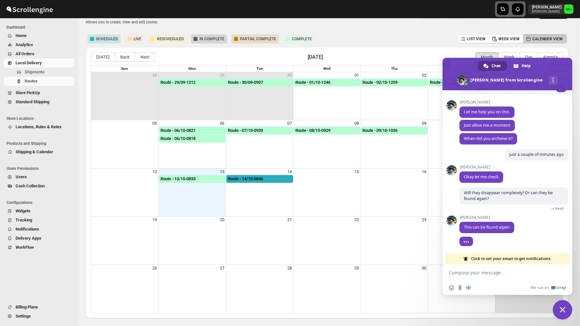
scroll to position [90, 0]
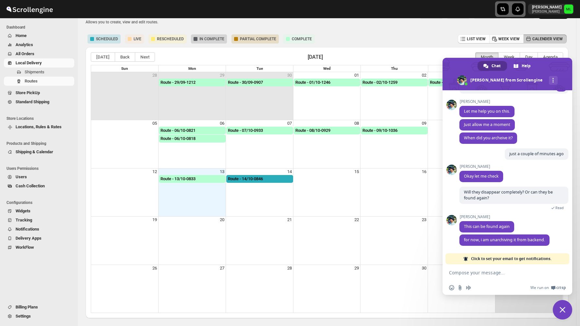
click at [510, 38] on span "WEEK VIEW" at bounding box center [509, 38] width 21 height 5
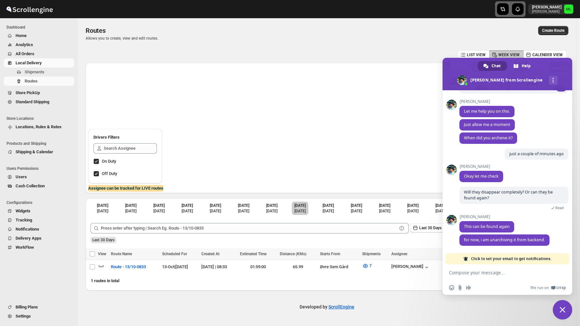
scroll to position [0, 0]
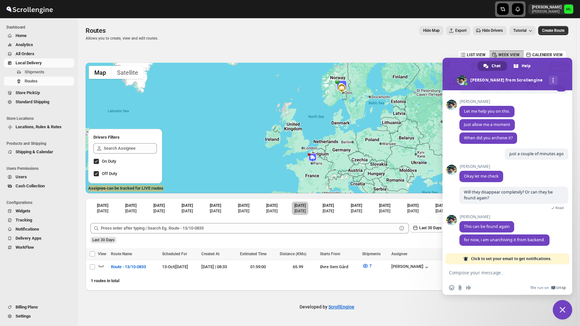
click at [478, 54] on span "LIST VIEW" at bounding box center [476, 54] width 19 height 5
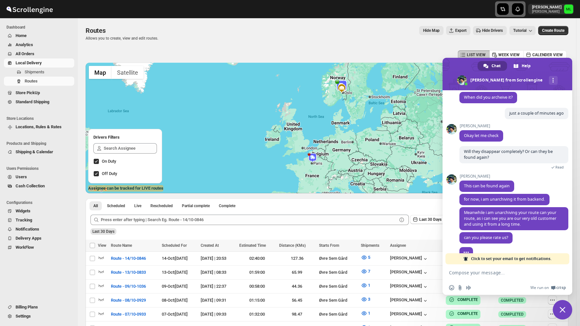
scroll to position [141, 0]
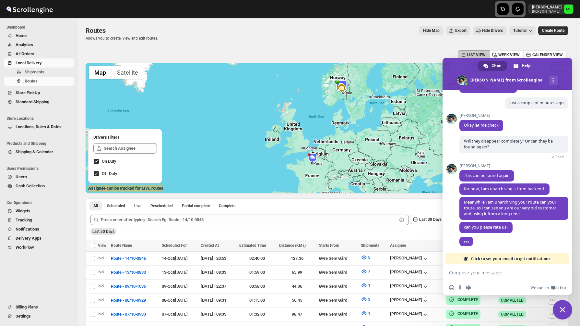
click at [490, 273] on textarea "Compose your message..." at bounding box center [500, 273] width 103 height 6
type textarea "Sure"
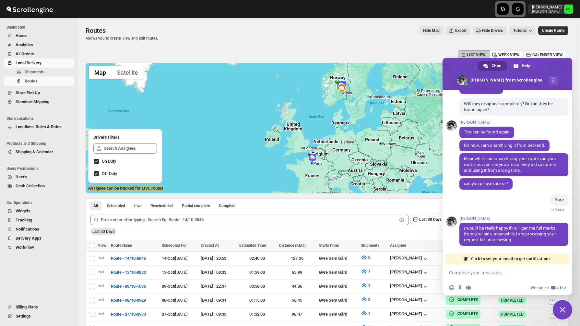
scroll to position [253, 0]
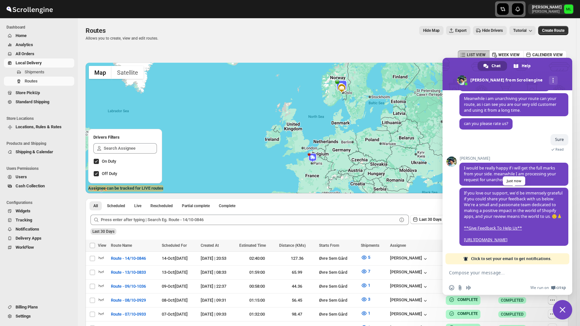
click at [501, 225] on link "**Give Feedback To Help Us**" at bounding box center [493, 228] width 58 height 6
click at [480, 238] on link "[URL][DOMAIN_NAME]" at bounding box center [485, 240] width 43 height 6
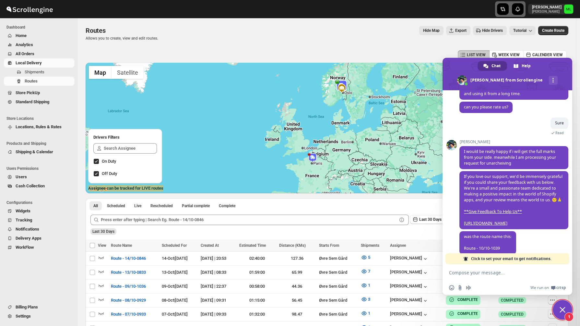
scroll to position [278, 0]
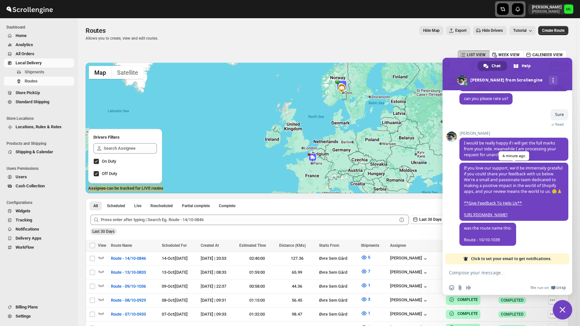
click at [500, 213] on link "[URL][DOMAIN_NAME]" at bounding box center [485, 215] width 43 height 6
click at [491, 272] on textarea "Compose your message..." at bounding box center [500, 273] width 103 height 6
type textarea "Correct"
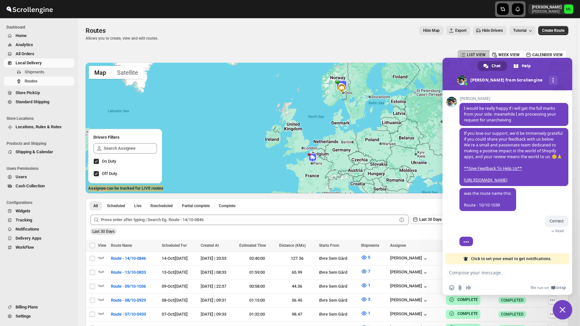
scroll to position [317, 0]
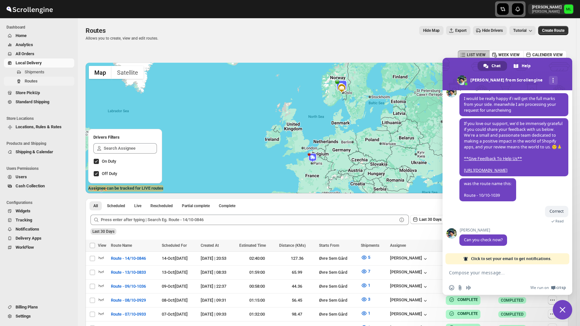
click at [27, 79] on span "Routes" at bounding box center [31, 81] width 13 height 5
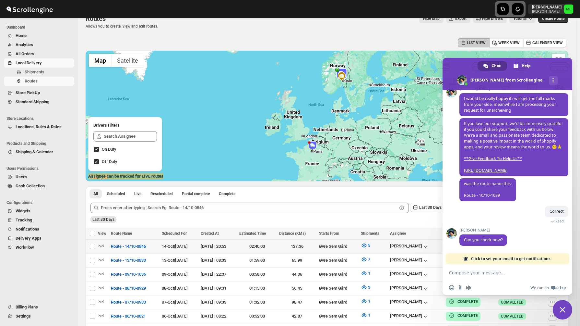
scroll to position [7, 0]
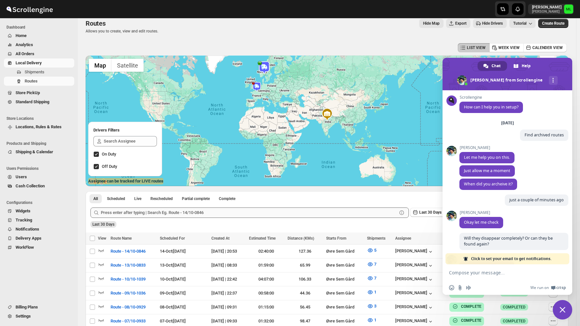
scroll to position [317, 0]
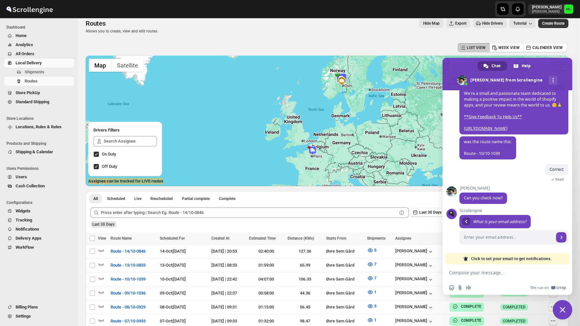
click at [491, 273] on textarea "Compose your message..." at bounding box center [500, 273] width 103 height 6
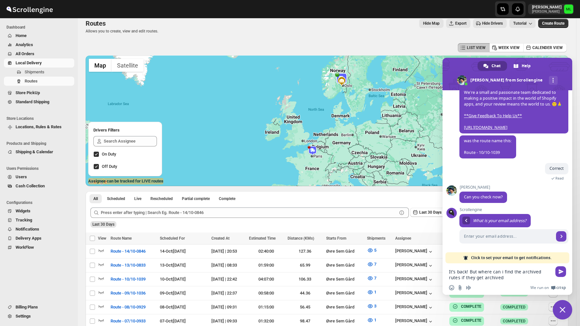
type textarea "It's back! But where can i find the archived rutes if they get archived?"
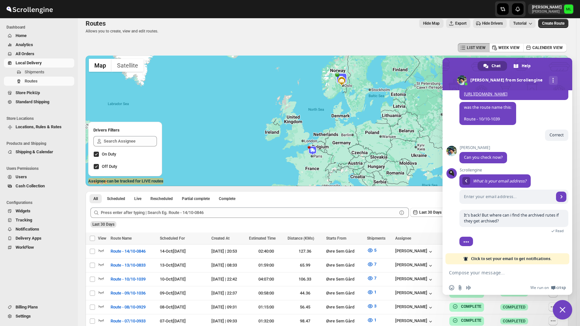
scroll to position [351, 0]
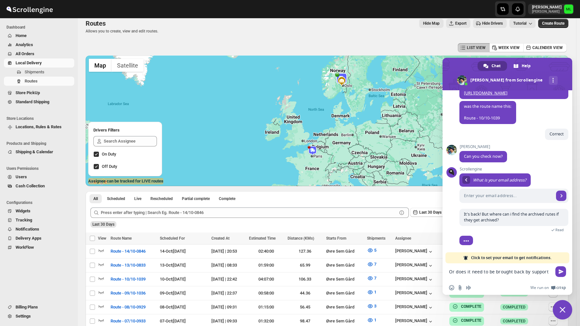
type textarea "Or does it need to be brought back by support?"
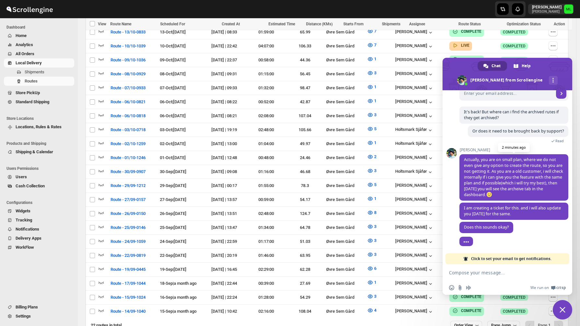
scroll to position [456, 0]
drag, startPoint x: 478, startPoint y: 188, endPoint x: 532, endPoint y: 191, distance: 54.3
click at [532, 191] on span "Actually, you are on small plan, where we do not even give any option to create…" at bounding box center [514, 177] width 109 height 46
click at [531, 198] on span "Actually, you are on small plan, where we do not even give any option to create…" at bounding box center [514, 177] width 109 height 46
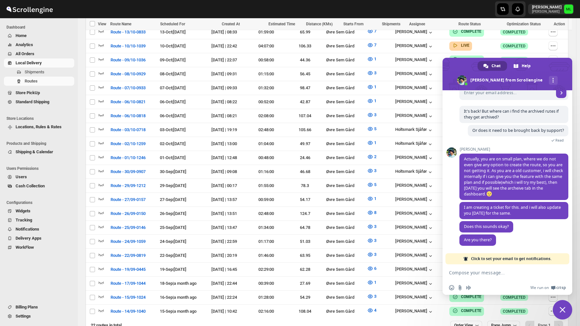
click at [483, 274] on textarea "Compose your message..." at bounding box center [500, 273] width 103 height 6
paste textarea "I appreciate it!"
type textarea "Great! I appreciate it! :)"
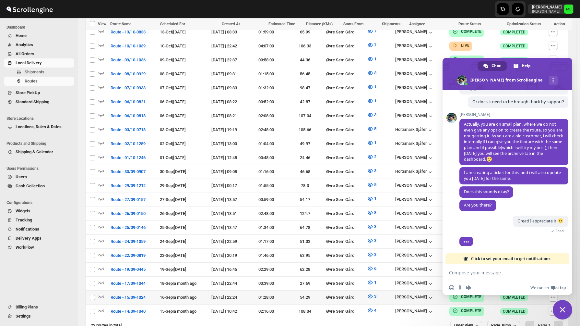
scroll to position [486, 0]
click at [30, 309] on span "Billing Plans" at bounding box center [27, 306] width 22 height 5
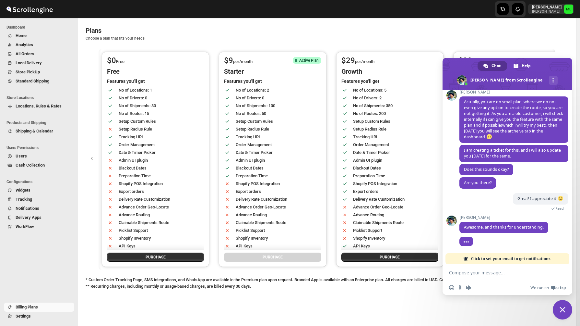
scroll to position [496, 0]
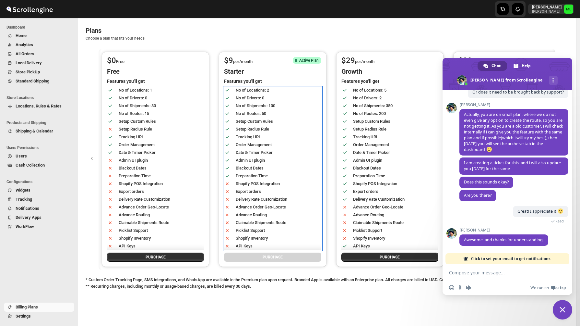
drag, startPoint x: 271, startPoint y: 114, endPoint x: 231, endPoint y: 113, distance: 39.3
click at [231, 113] on div "Setup Custom Rules" at bounding box center [268, 119] width 99 height 12
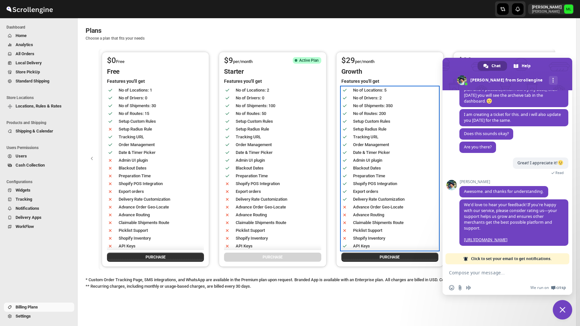
click at [363, 136] on div "Tracking URL" at bounding box center [394, 137] width 82 height 6
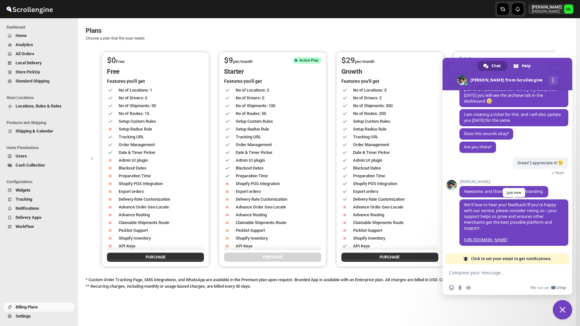
click at [508, 237] on link "[URL][DOMAIN_NAME]" at bounding box center [485, 240] width 43 height 6
click at [480, 277] on form at bounding box center [500, 273] width 103 height 18
click at [480, 273] on textarea "Compose your message..." at bounding box center [500, 273] width 103 height 6
type textarea "Already gave 5* and wrote on the feedback:"
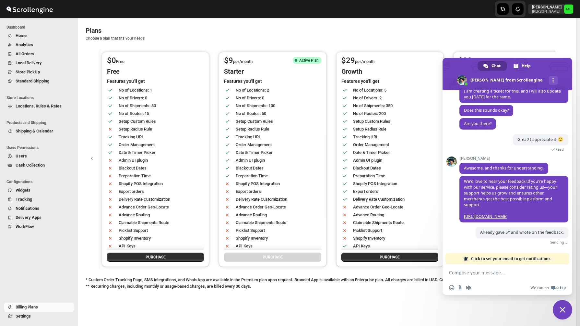
scroll to position [567, 0]
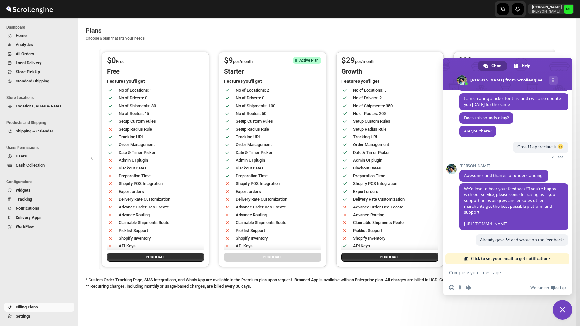
paste textarea "Excellent app for managing local orders! We’ve been using Local Delivery + Pick…"
type textarea "Excellent app for managing local orders! We’ve been using Local Delivery + Pick…"
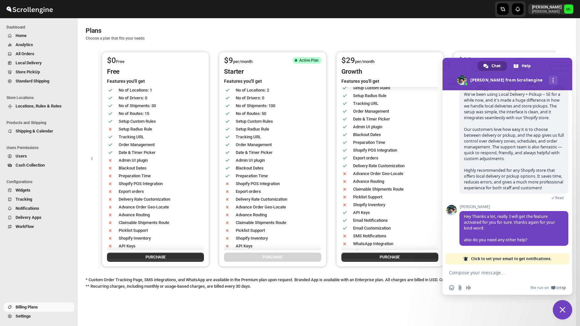
scroll to position [735, 0]
type textarea "Not for now, Thank you so much! :)"
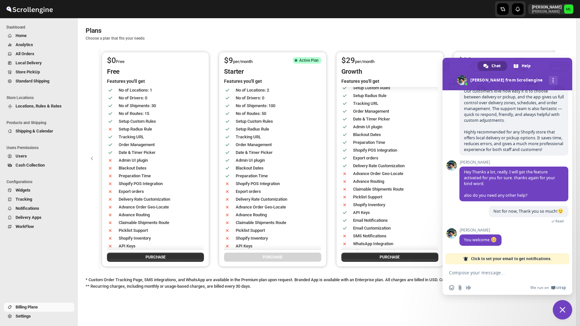
scroll to position [774, 0]
